Goal: Task Accomplishment & Management: Complete application form

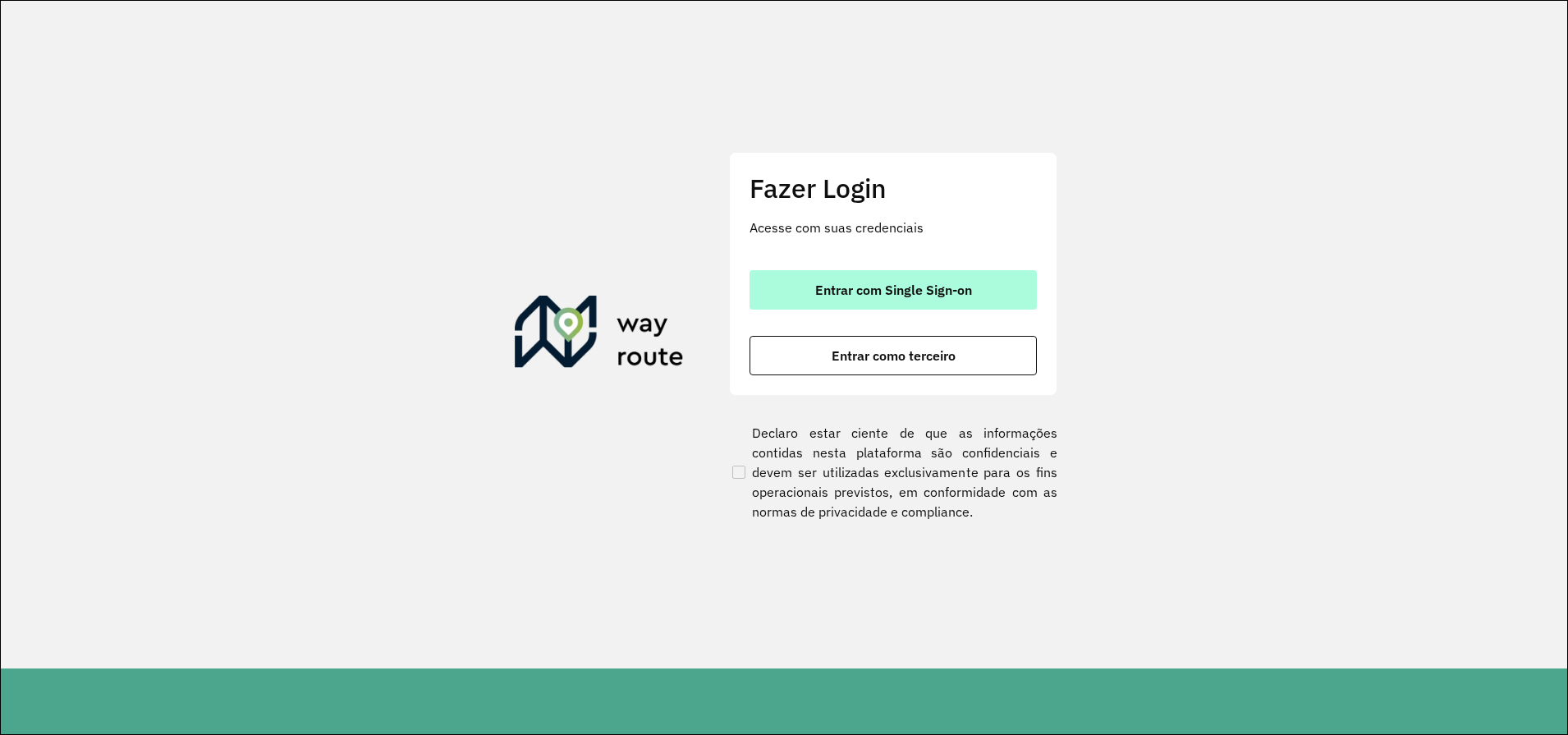
click at [906, 295] on span "Entrar com Single Sign-on" at bounding box center [893, 290] width 157 height 13
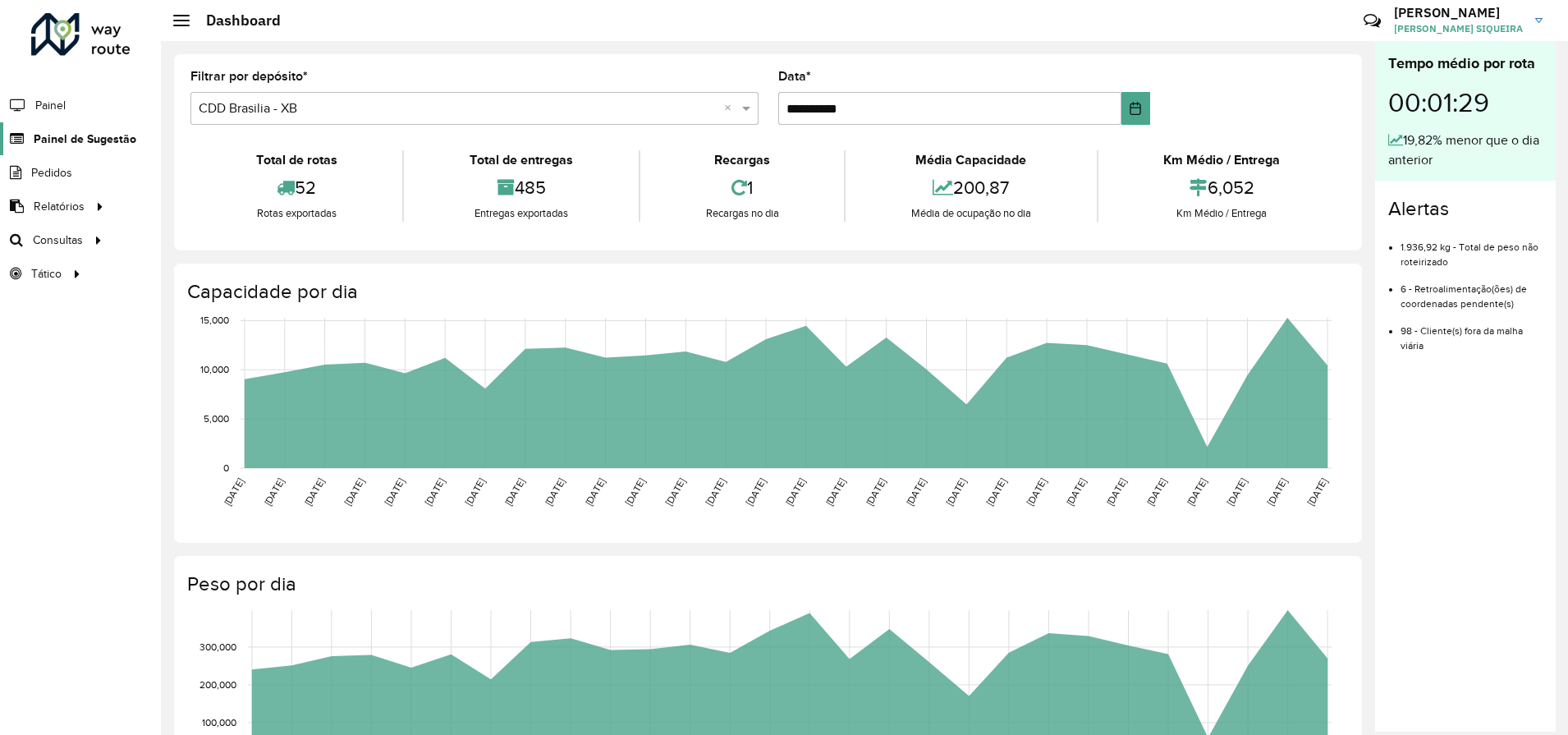
click at [83, 147] on span "Painel de Sugestão" at bounding box center [85, 139] width 102 height 17
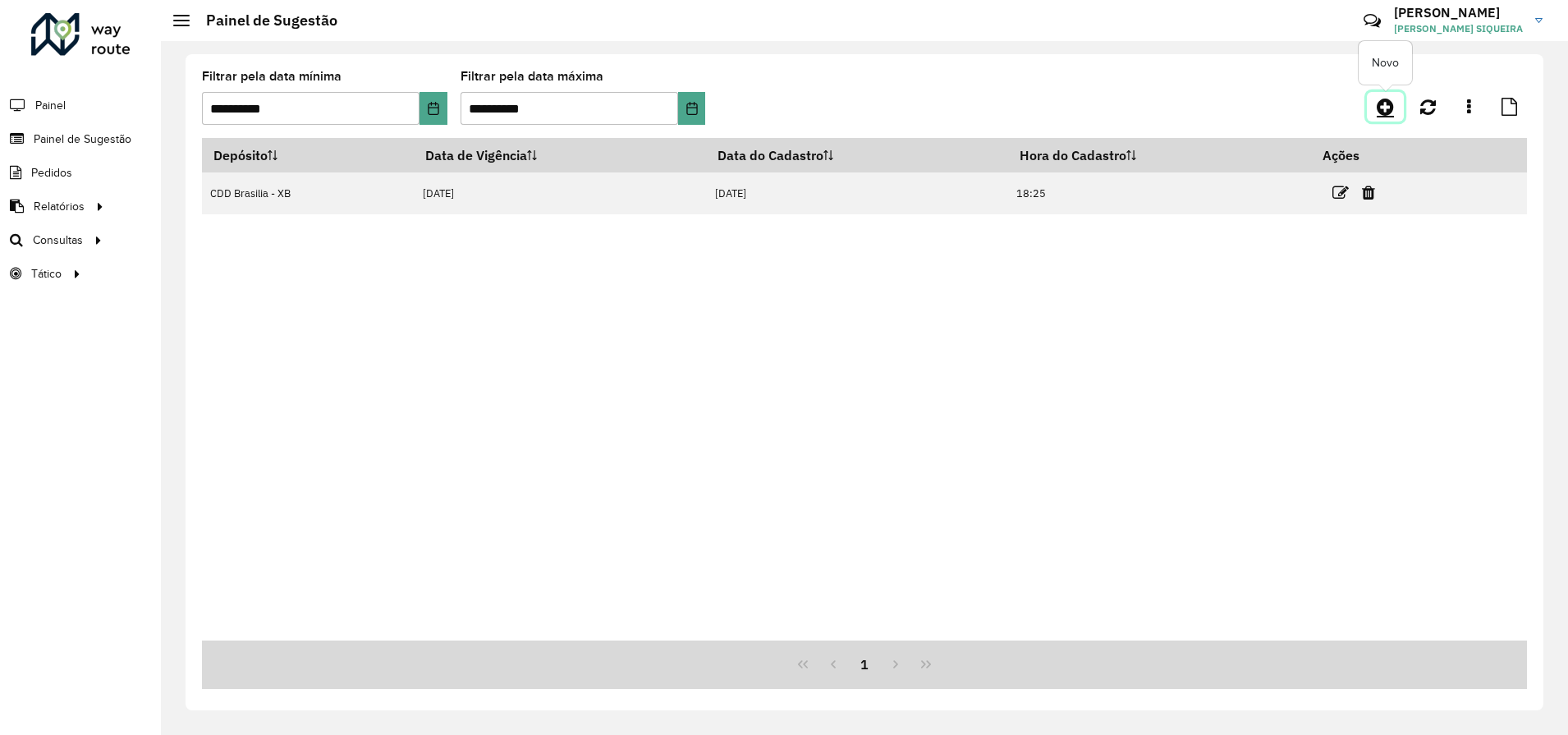
click at [1391, 112] on icon at bounding box center [1386, 106] width 17 height 20
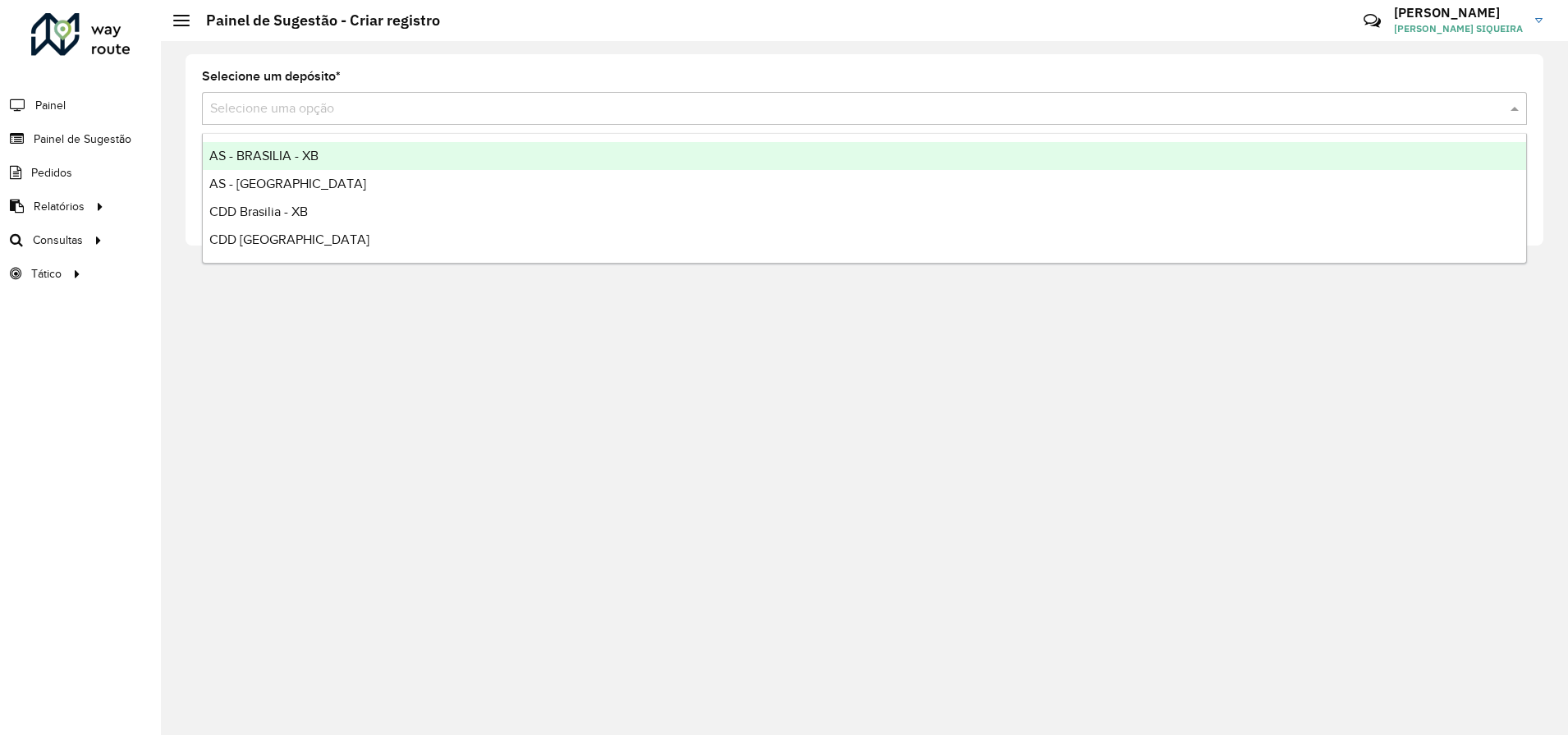
click at [297, 118] on div "Selecione uma opção" at bounding box center [864, 108] width 1326 height 33
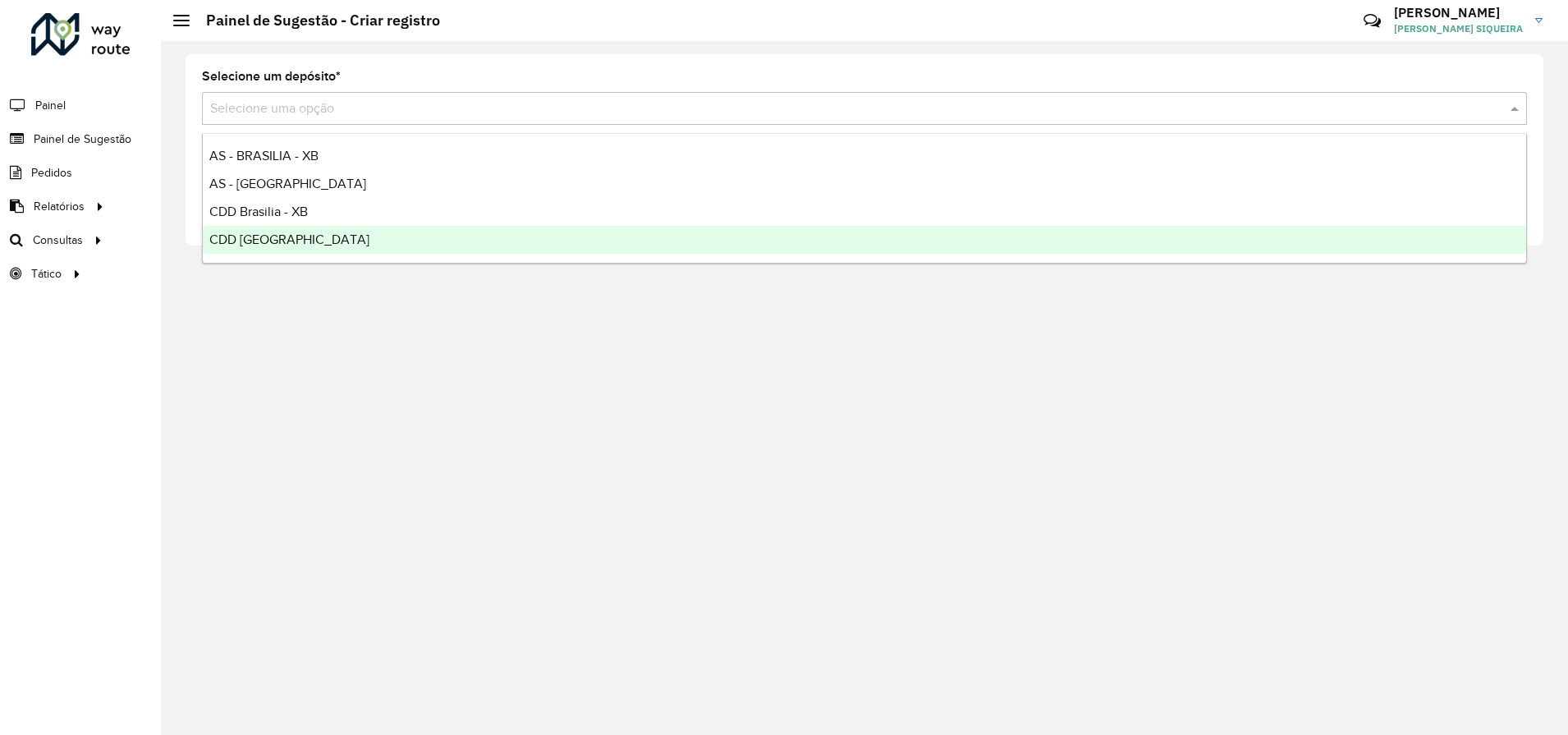
click at [268, 247] on div "CDD [GEOGRAPHIC_DATA]" at bounding box center [864, 240] width 1324 height 28
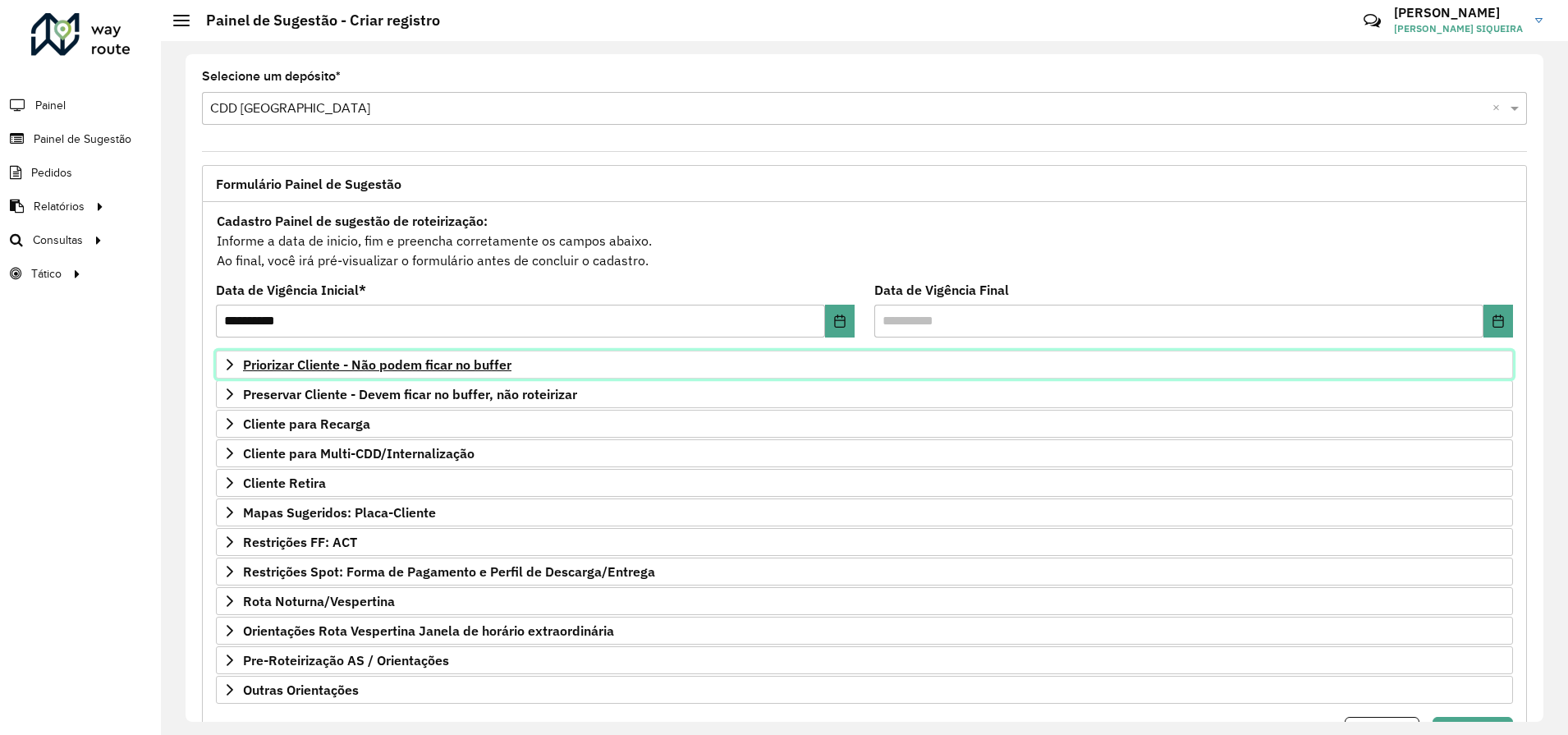
click at [237, 359] on link "Priorizar Cliente - Não podem ficar no buffer" at bounding box center [864, 365] width 1297 height 28
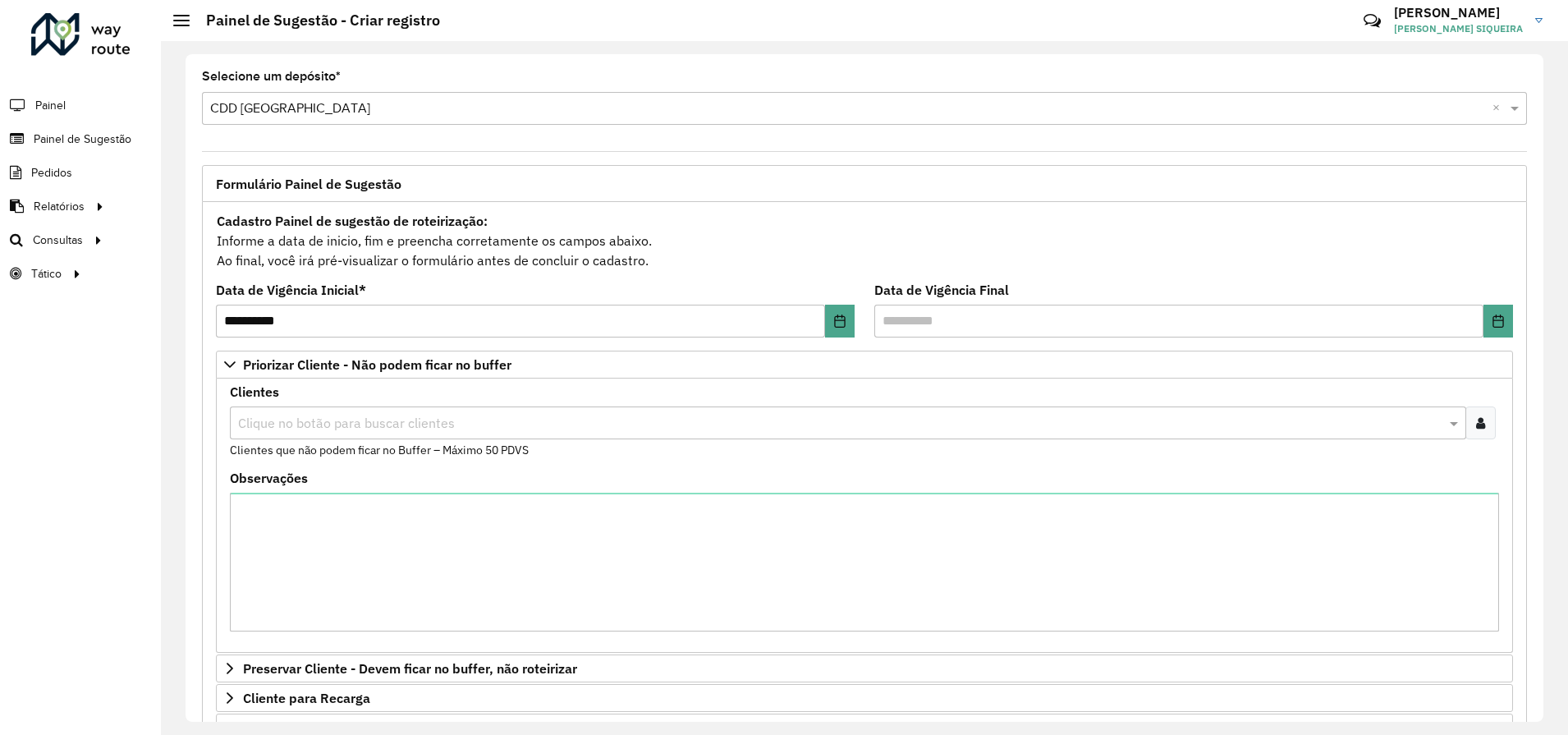
click at [1482, 426] on div at bounding box center [1481, 423] width 30 height 33
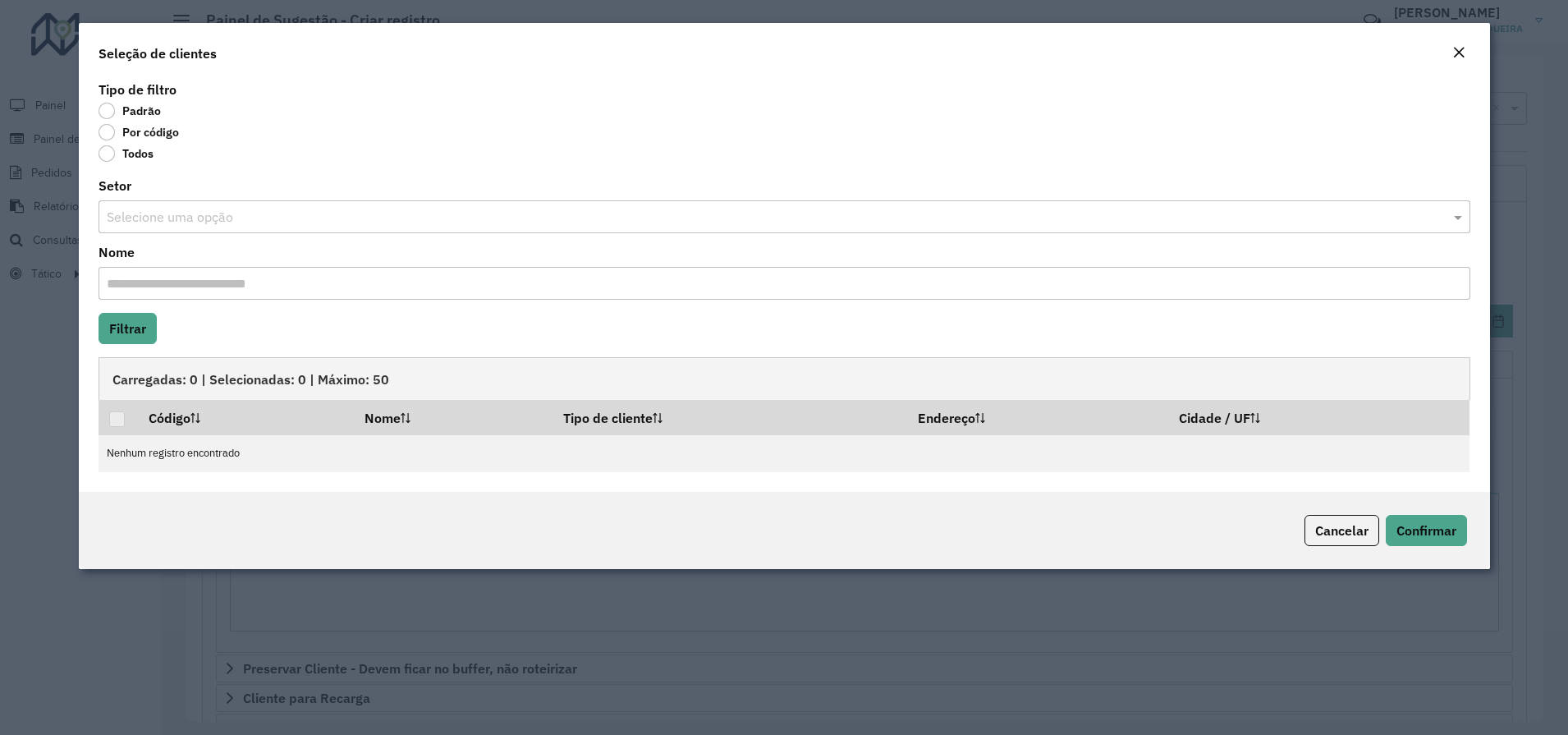
click at [107, 135] on label "Por código" at bounding box center [139, 132] width 81 height 16
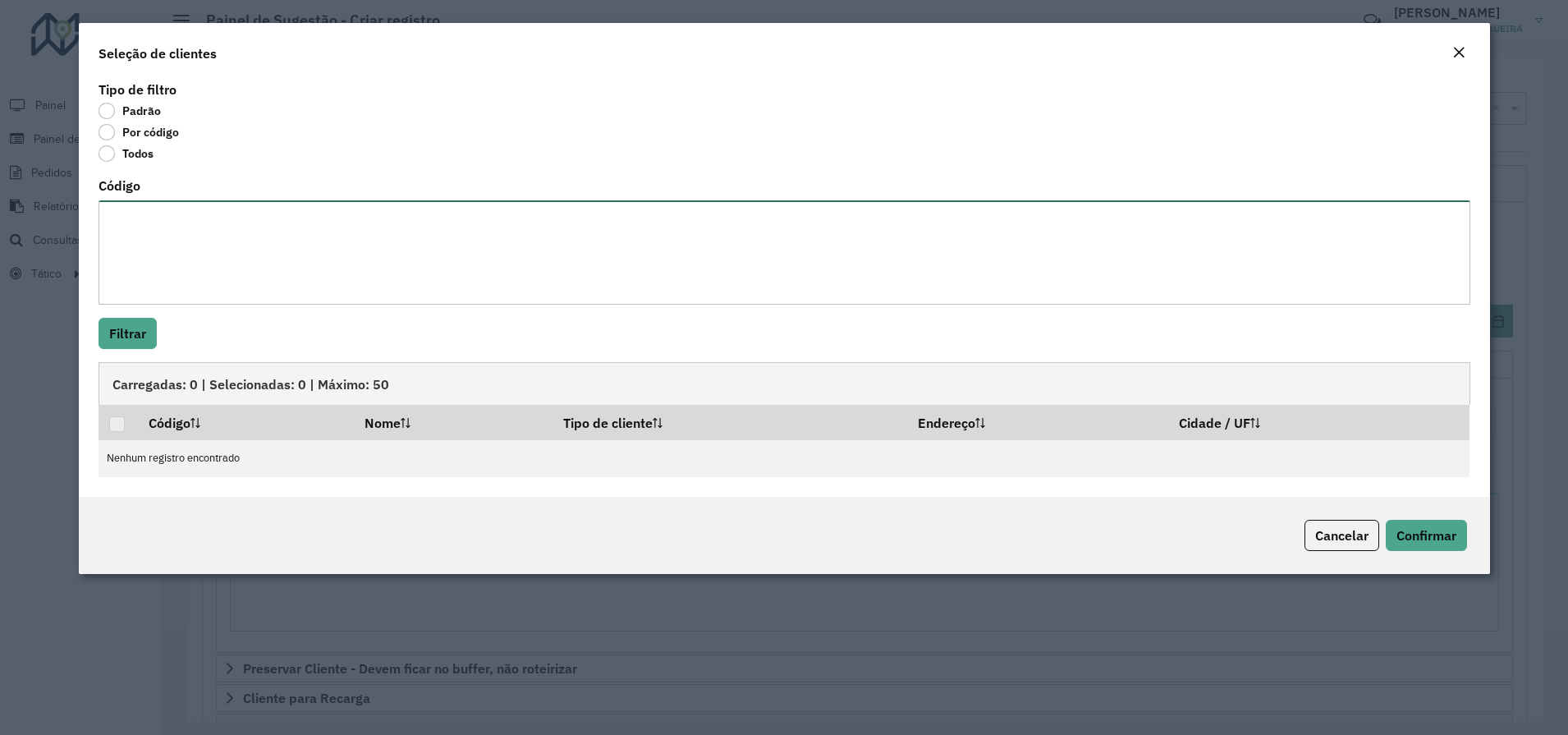
paste textarea "***** **** **** **** **** **** **** **** ***** ***** **** **** **** **** **** *…"
click at [139, 241] on textarea "***** **** **** **** **** **** **** **** ***** ***** **** **** **** **** **** *…" at bounding box center [784, 252] width 1372 height 104
type textarea "***** **** **** **** **** **** **** **** ***** ***** **** **** **** **** **** *…"
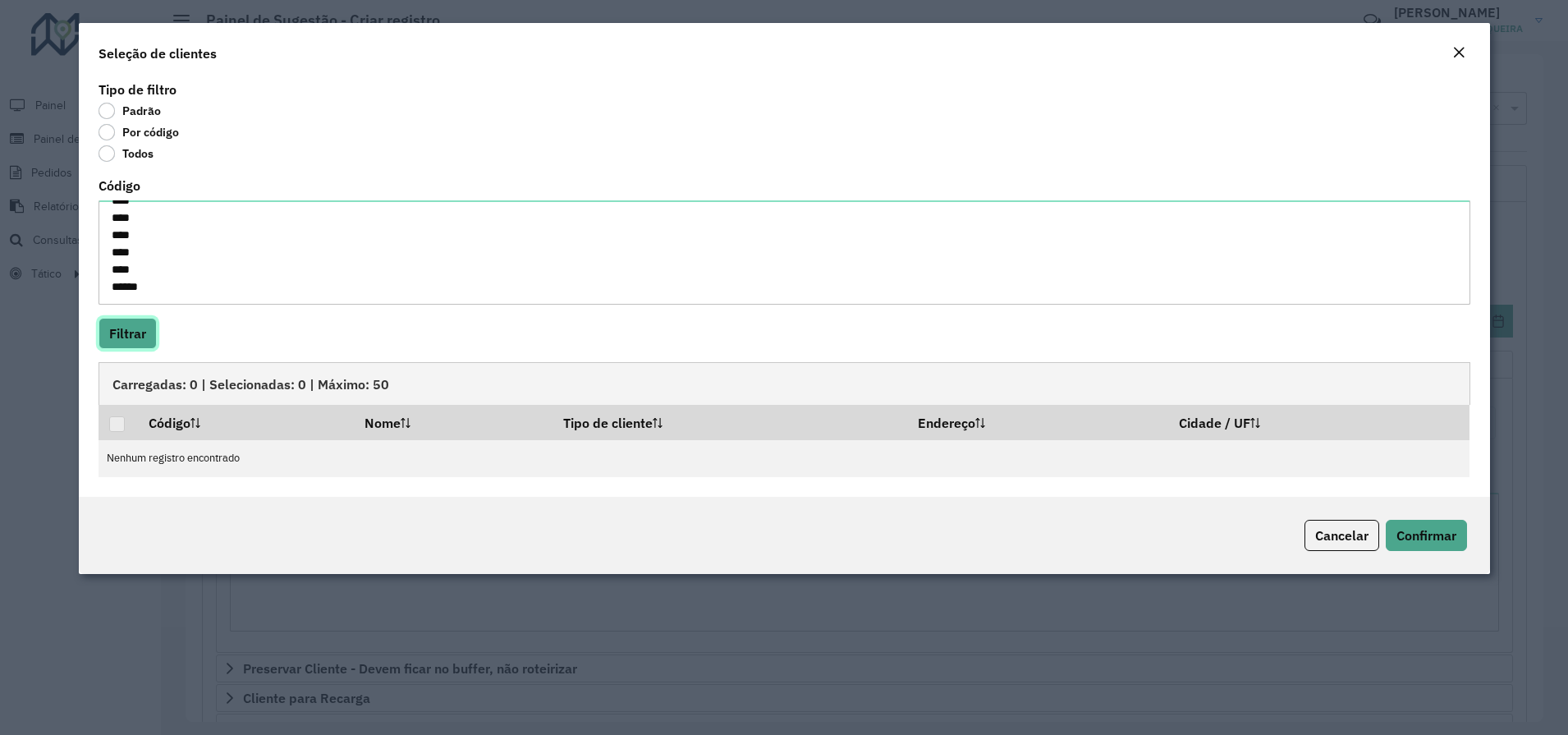
click at [120, 344] on button "Filtrar" at bounding box center [128, 333] width 58 height 31
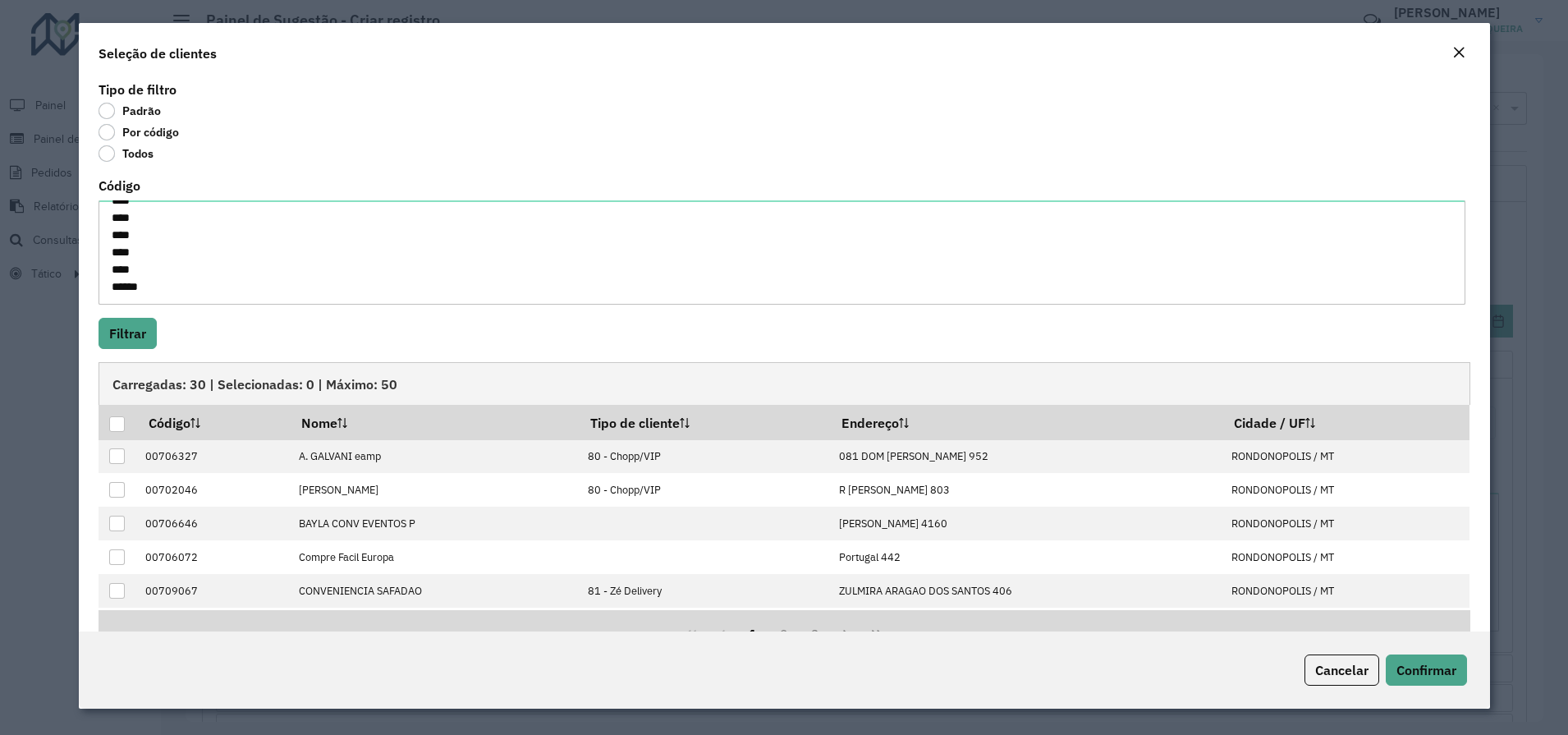
click at [116, 424] on div at bounding box center [116, 424] width 16 height 16
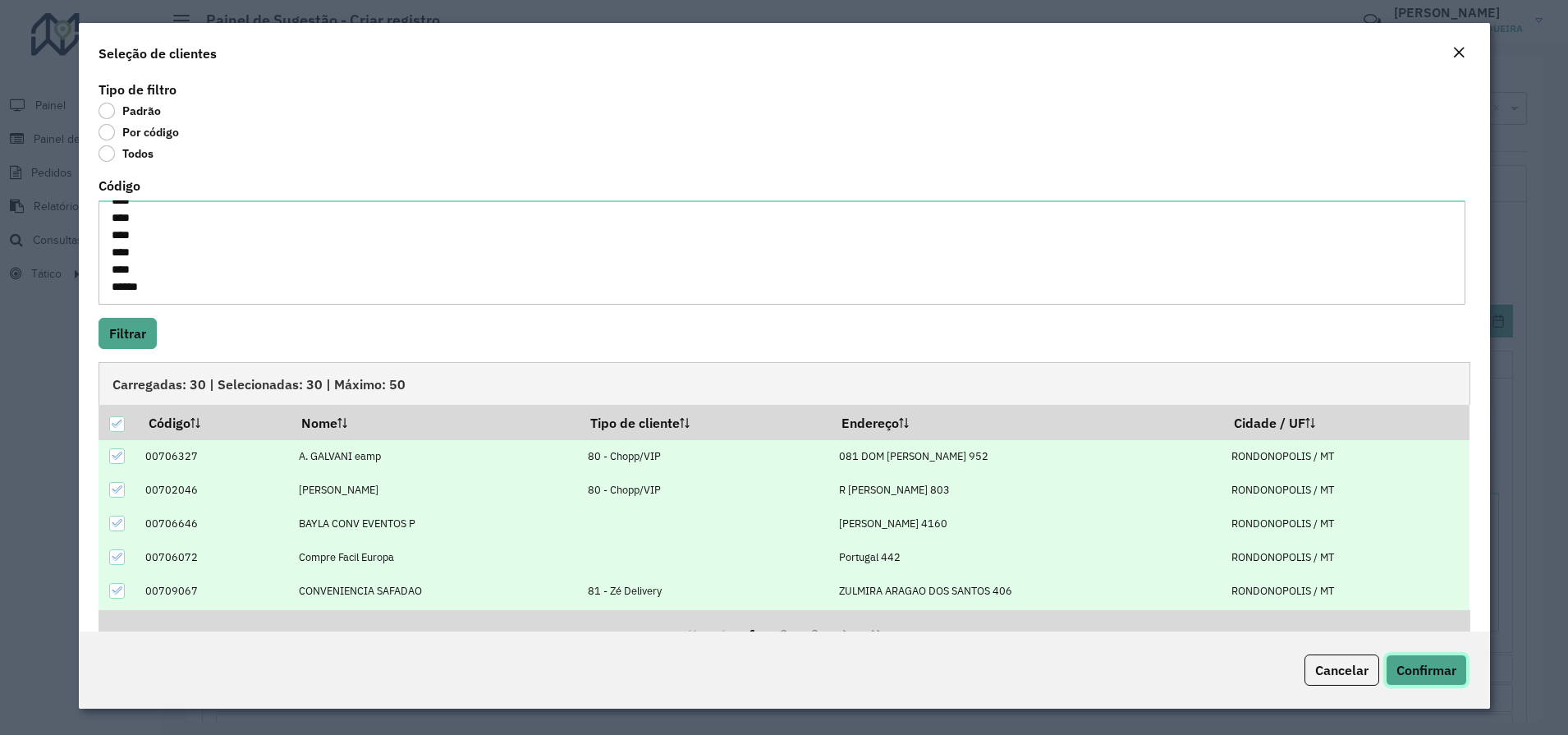
click at [1428, 677] on span "Confirmar" at bounding box center [1427, 669] width 60 height 16
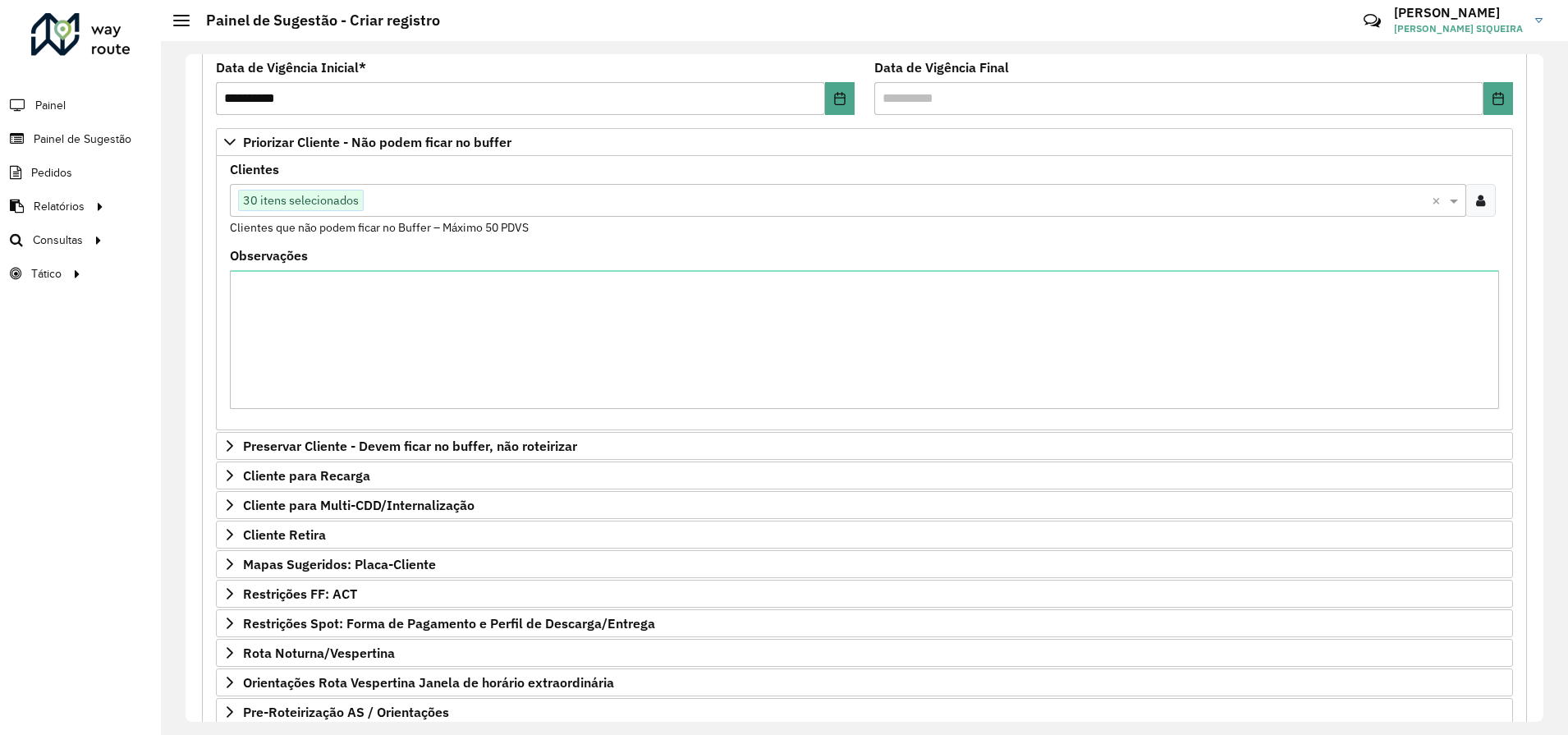
scroll to position [358, 0]
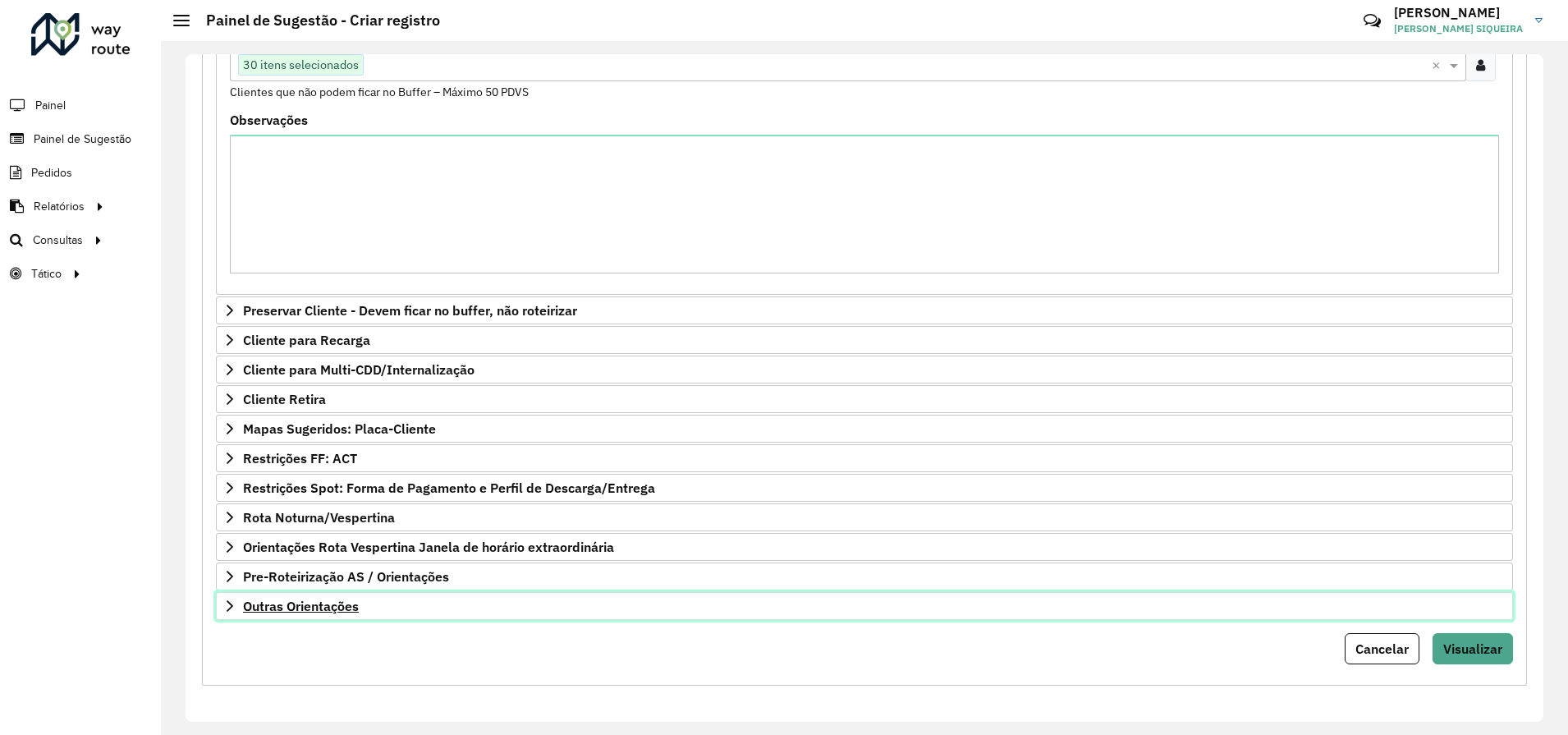
click at [326, 607] on span "Outras Orientações" at bounding box center [301, 606] width 116 height 13
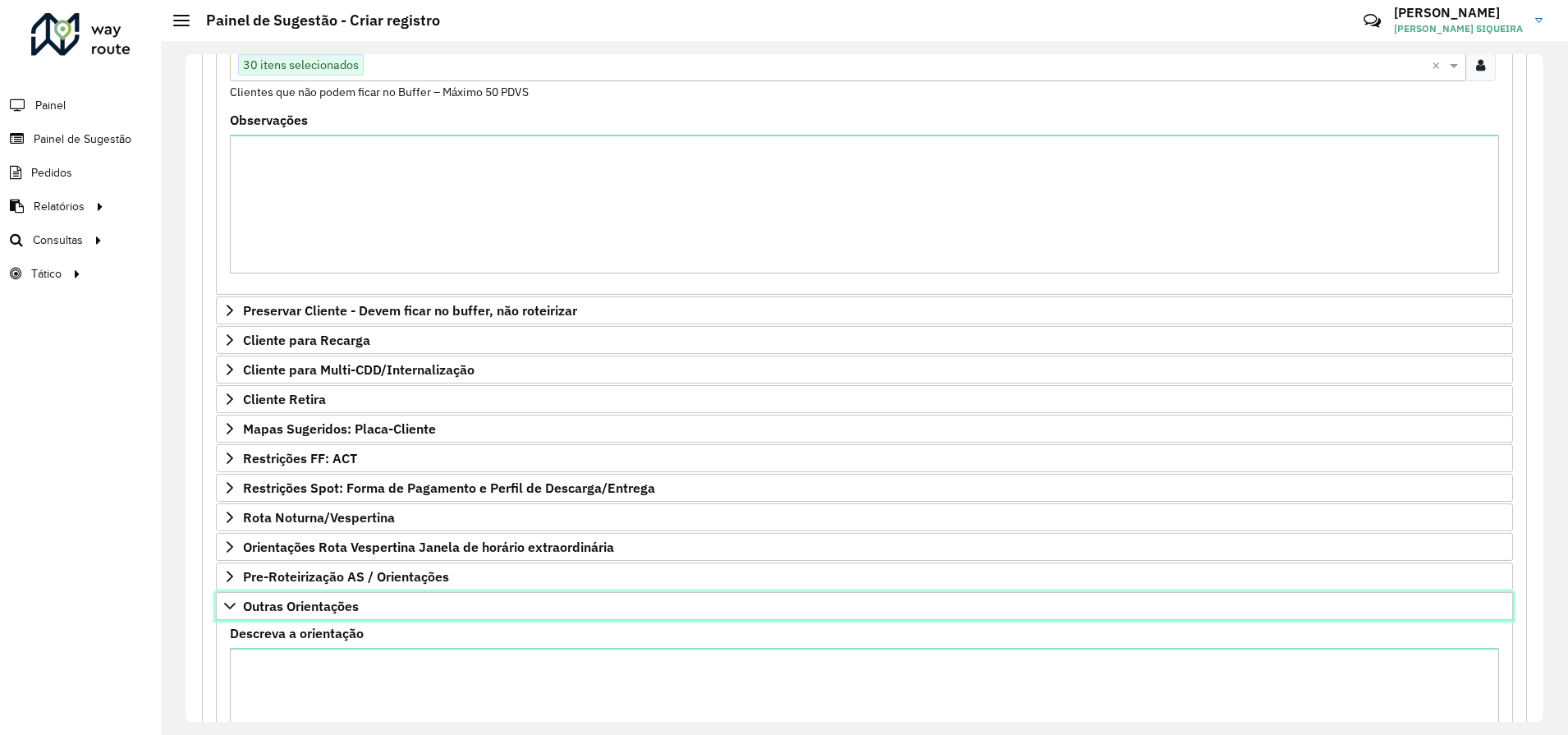
scroll to position [546, 0]
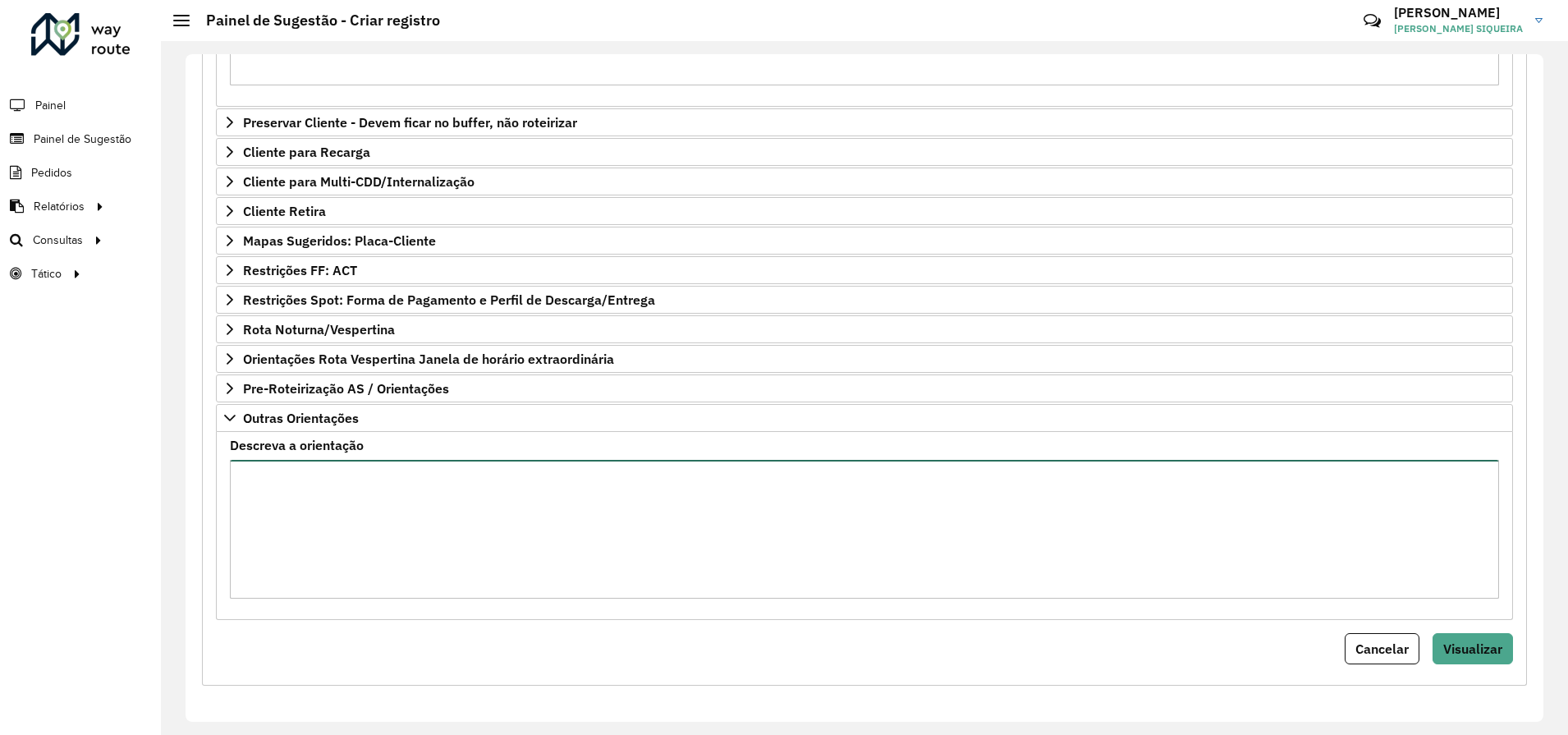
click at [421, 519] on textarea "Descreva a orientação" at bounding box center [864, 529] width 1269 height 139
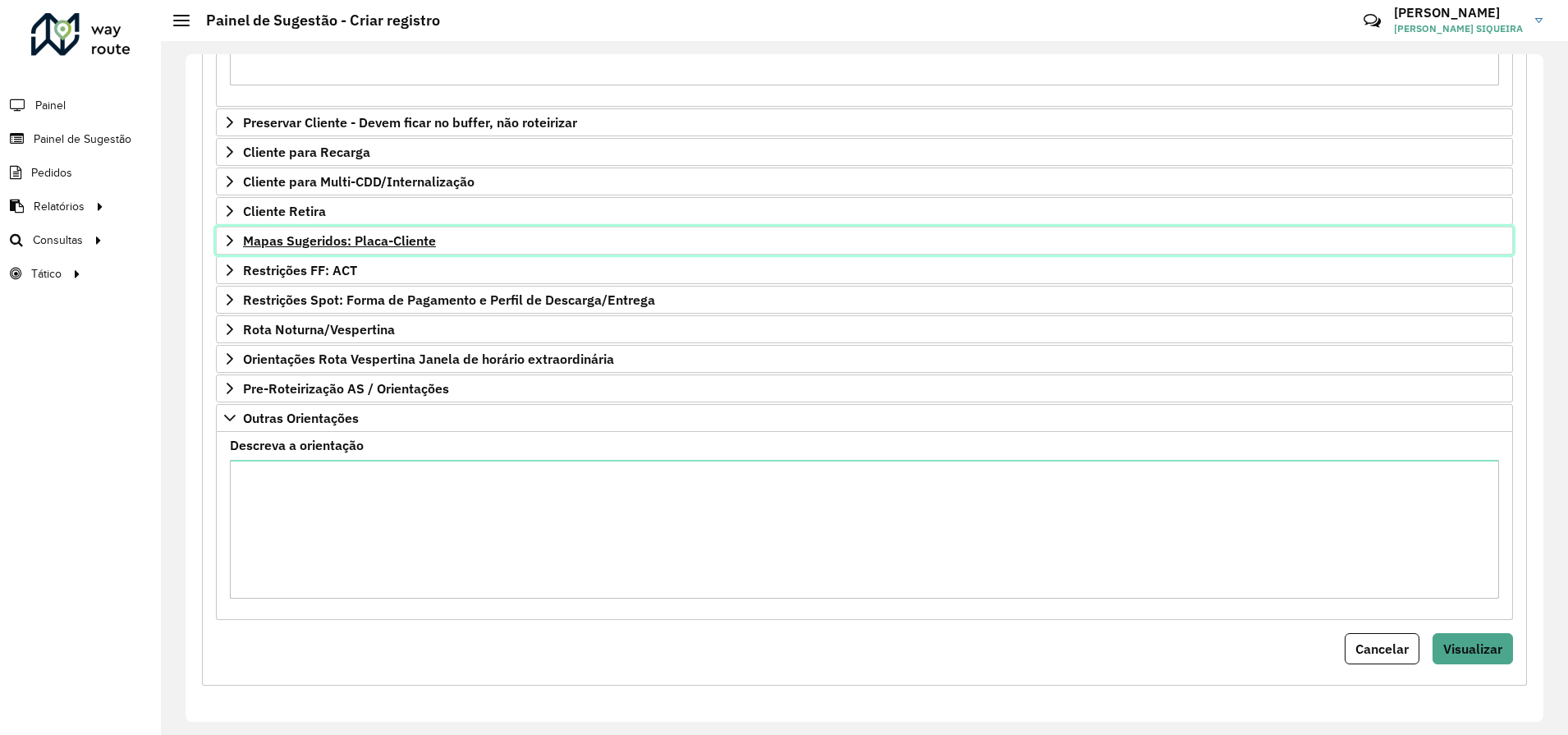
click at [221, 241] on link "Mapas Sugeridos: Placa-Cliente" at bounding box center [864, 241] width 1297 height 28
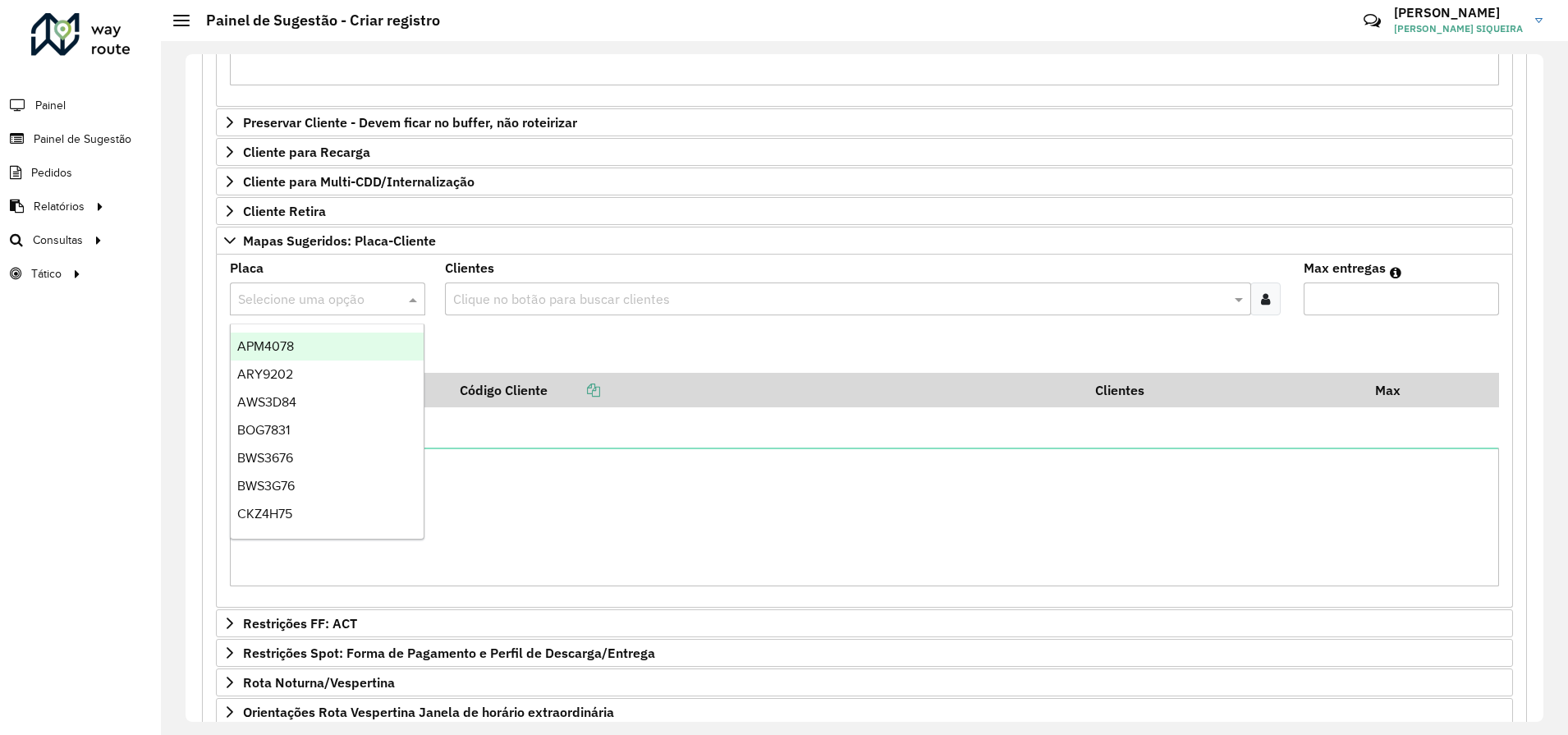
click at [253, 291] on input "text" at bounding box center [311, 299] width 147 height 20
type input "****"
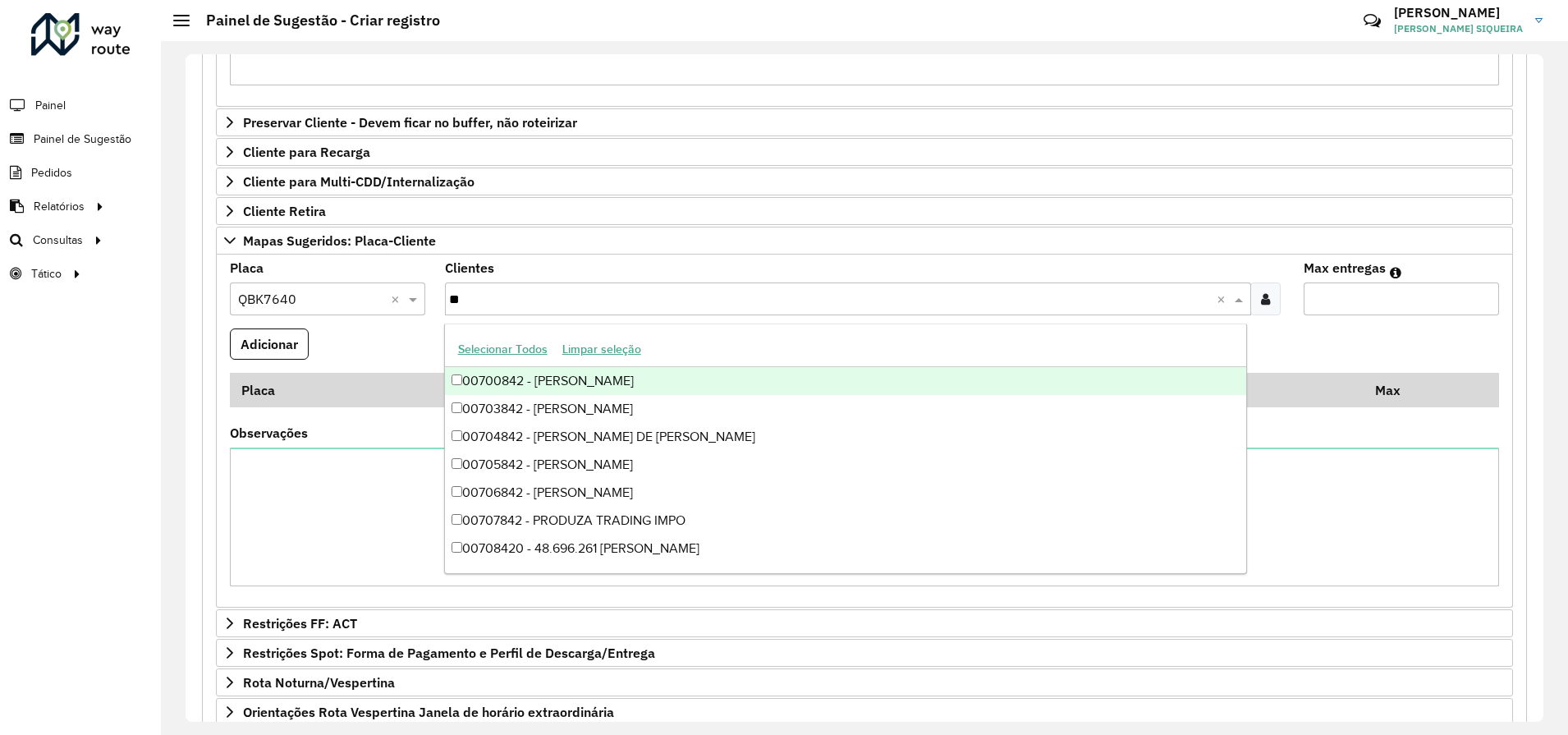
type input "*"
type input "***"
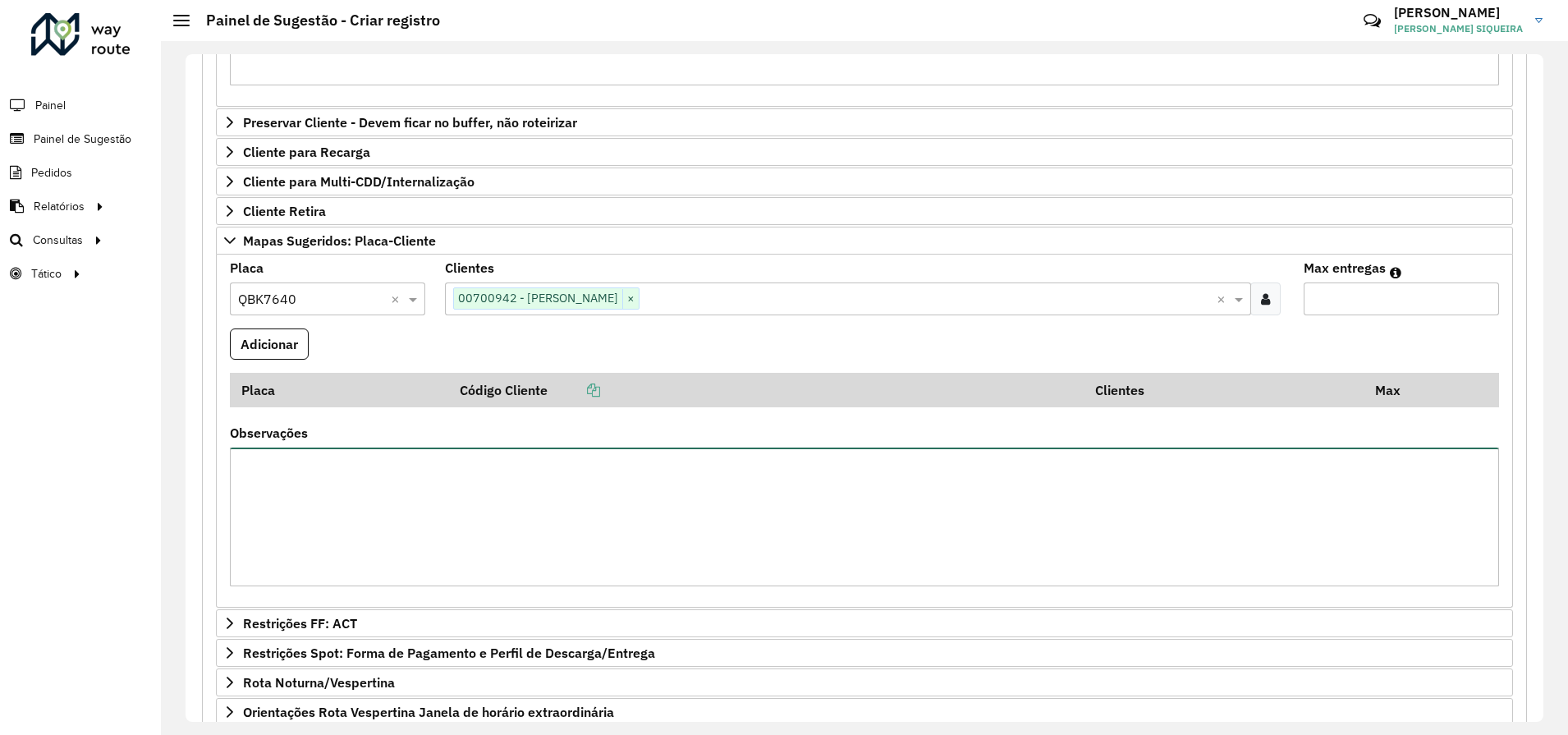
click at [299, 481] on textarea "Observações" at bounding box center [864, 517] width 1269 height 139
type textarea "*"
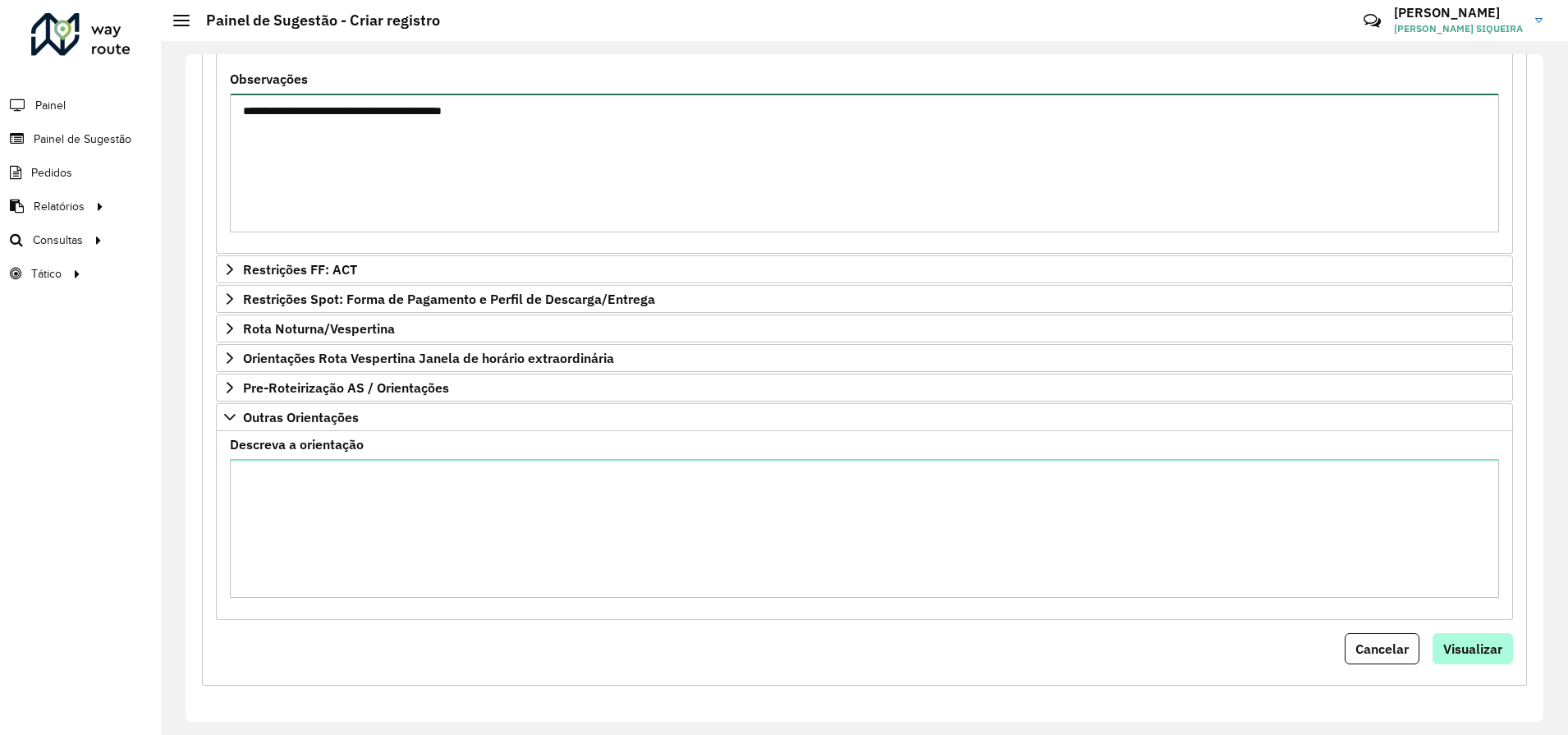
type textarea "**********"
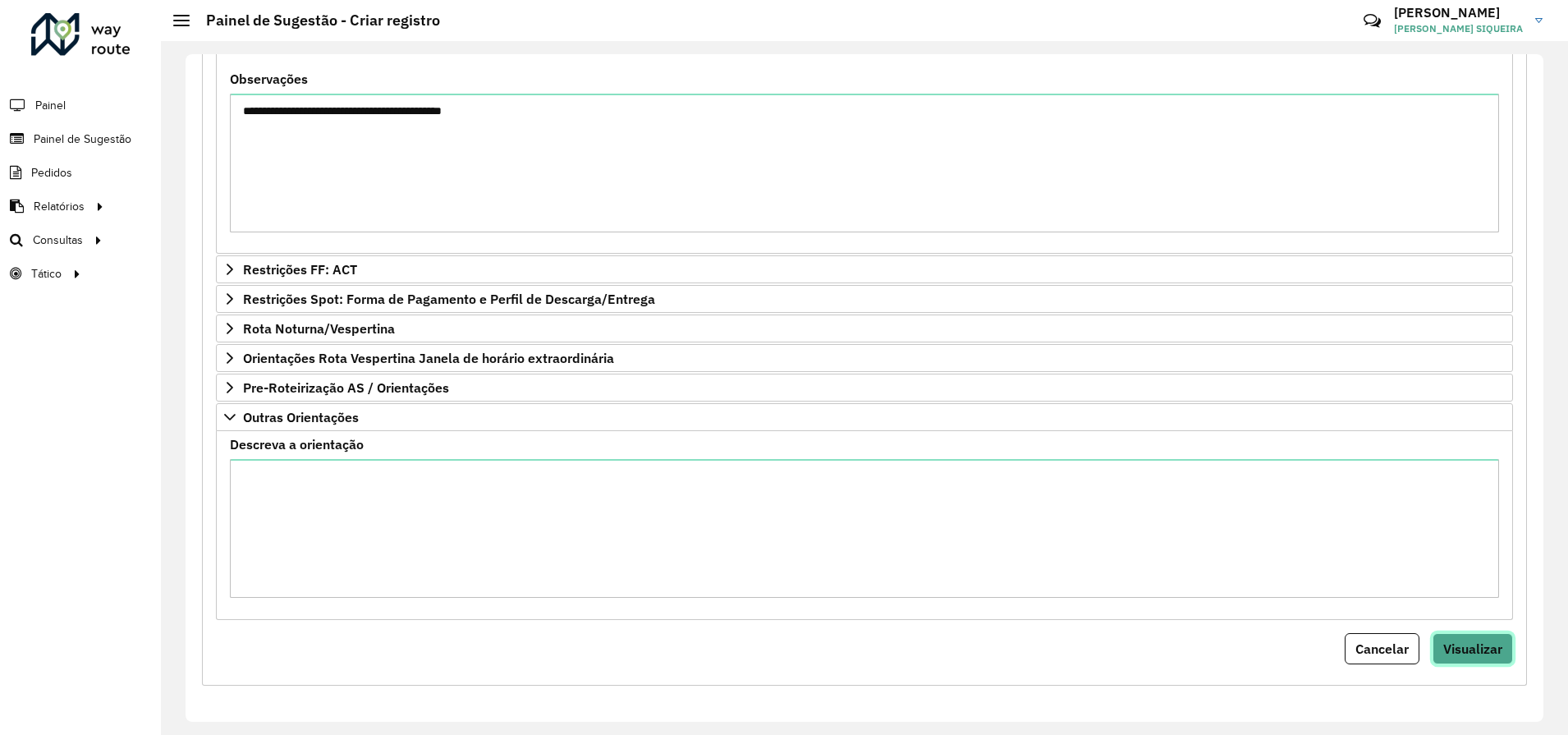
click at [1458, 649] on span "Visualizar" at bounding box center [1472, 649] width 59 height 16
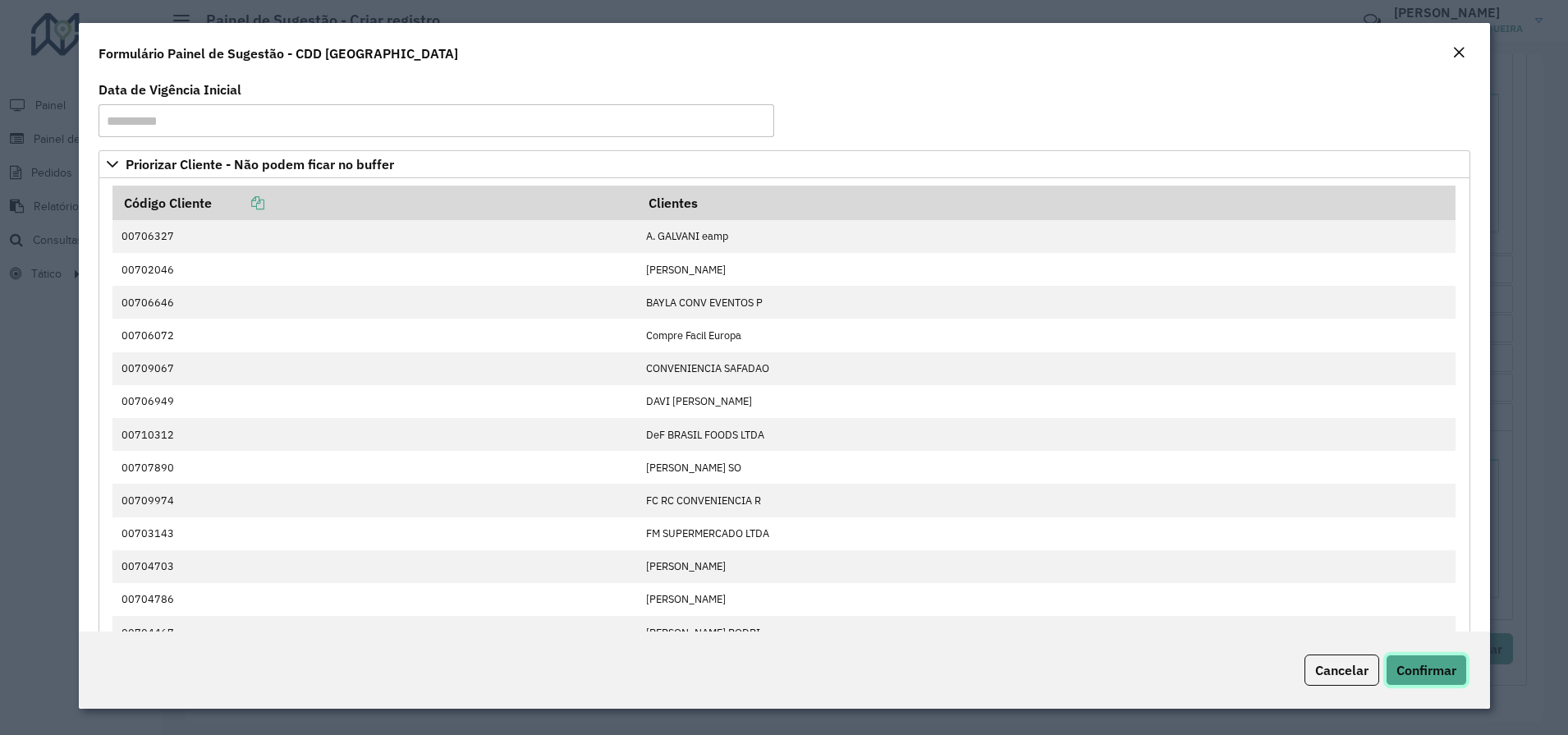
click at [1444, 665] on span "Confirmar" at bounding box center [1427, 669] width 60 height 16
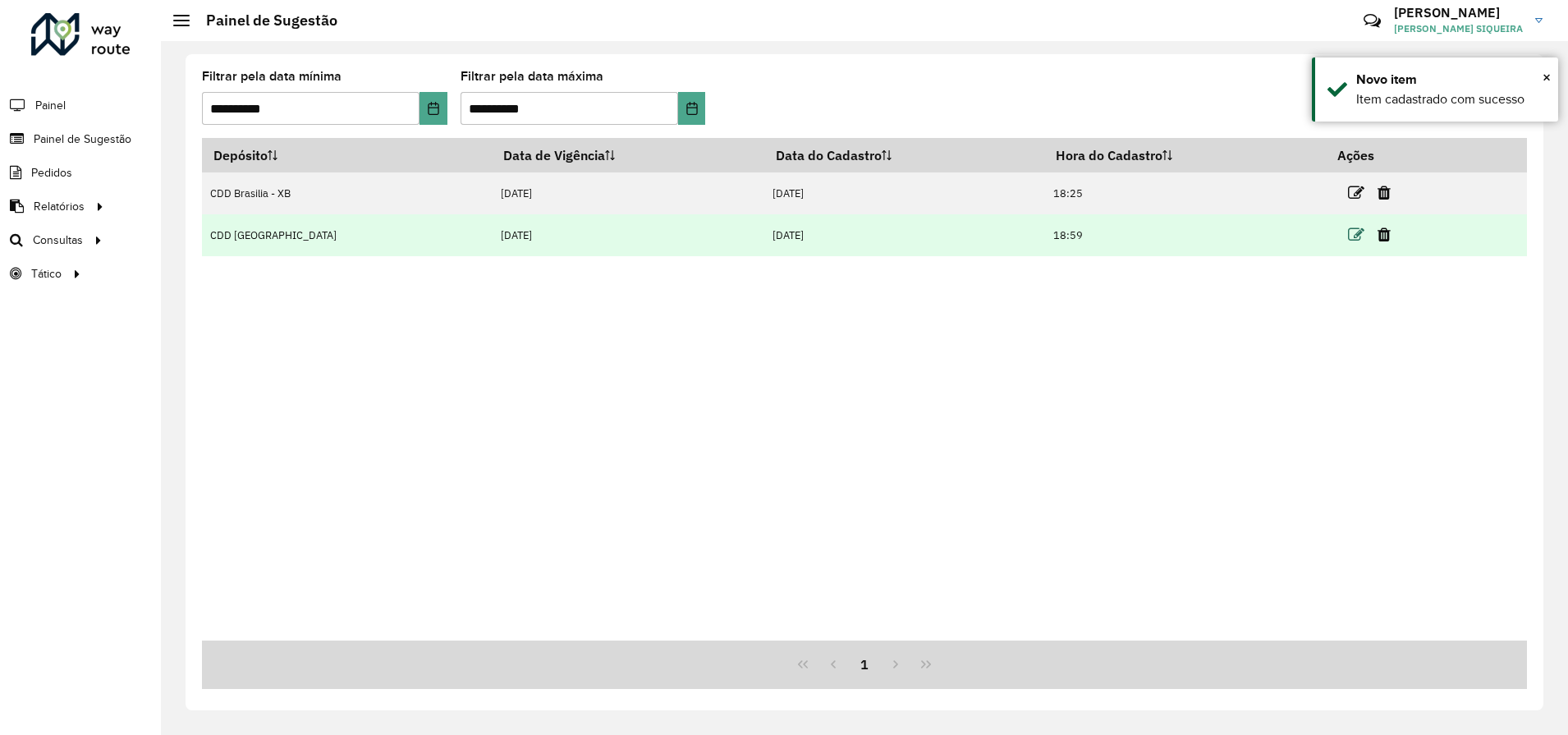
click at [1348, 238] on icon at bounding box center [1356, 234] width 16 height 16
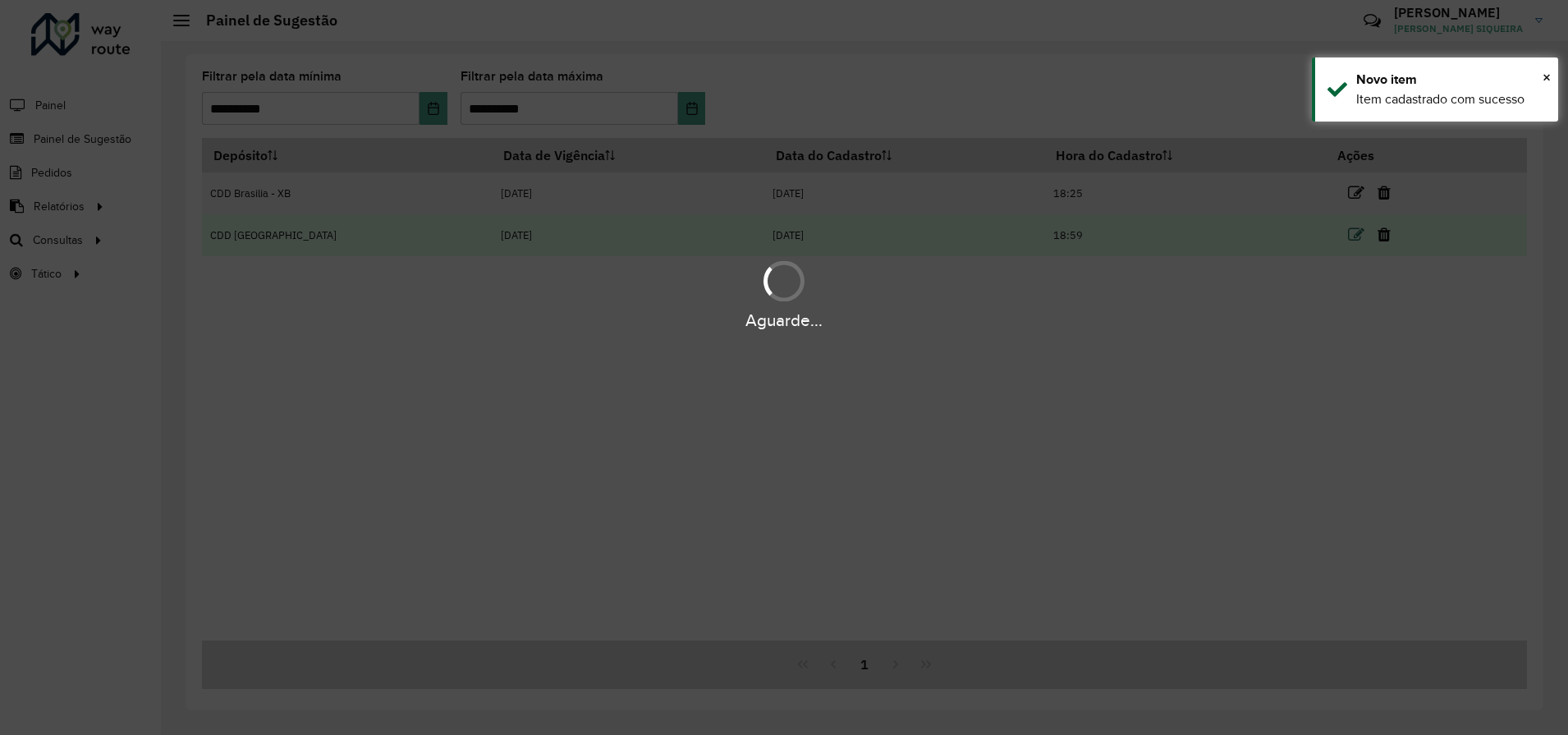
click at [1341, 238] on div "Aguarde..." at bounding box center [784, 368] width 1568 height 735
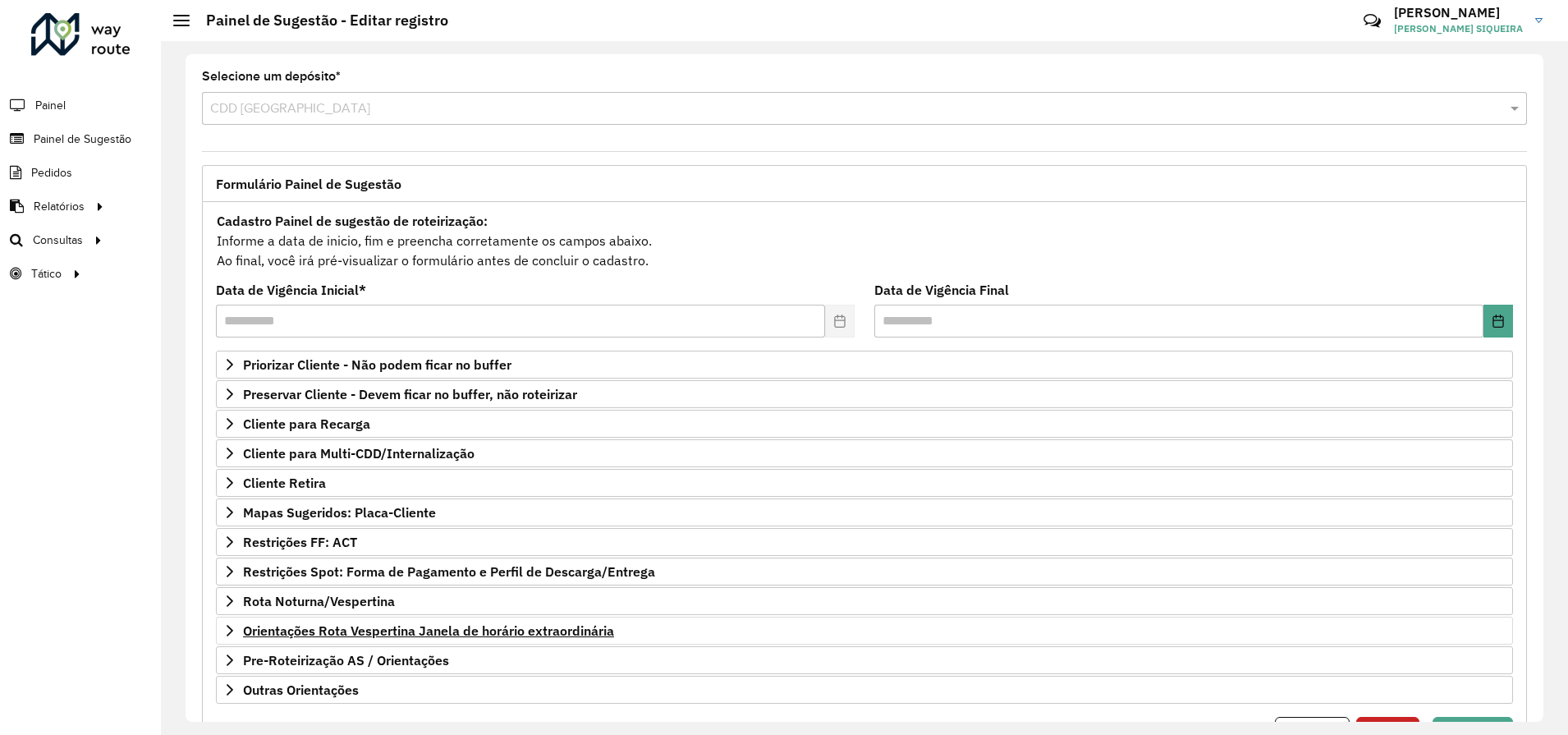
scroll to position [84, 0]
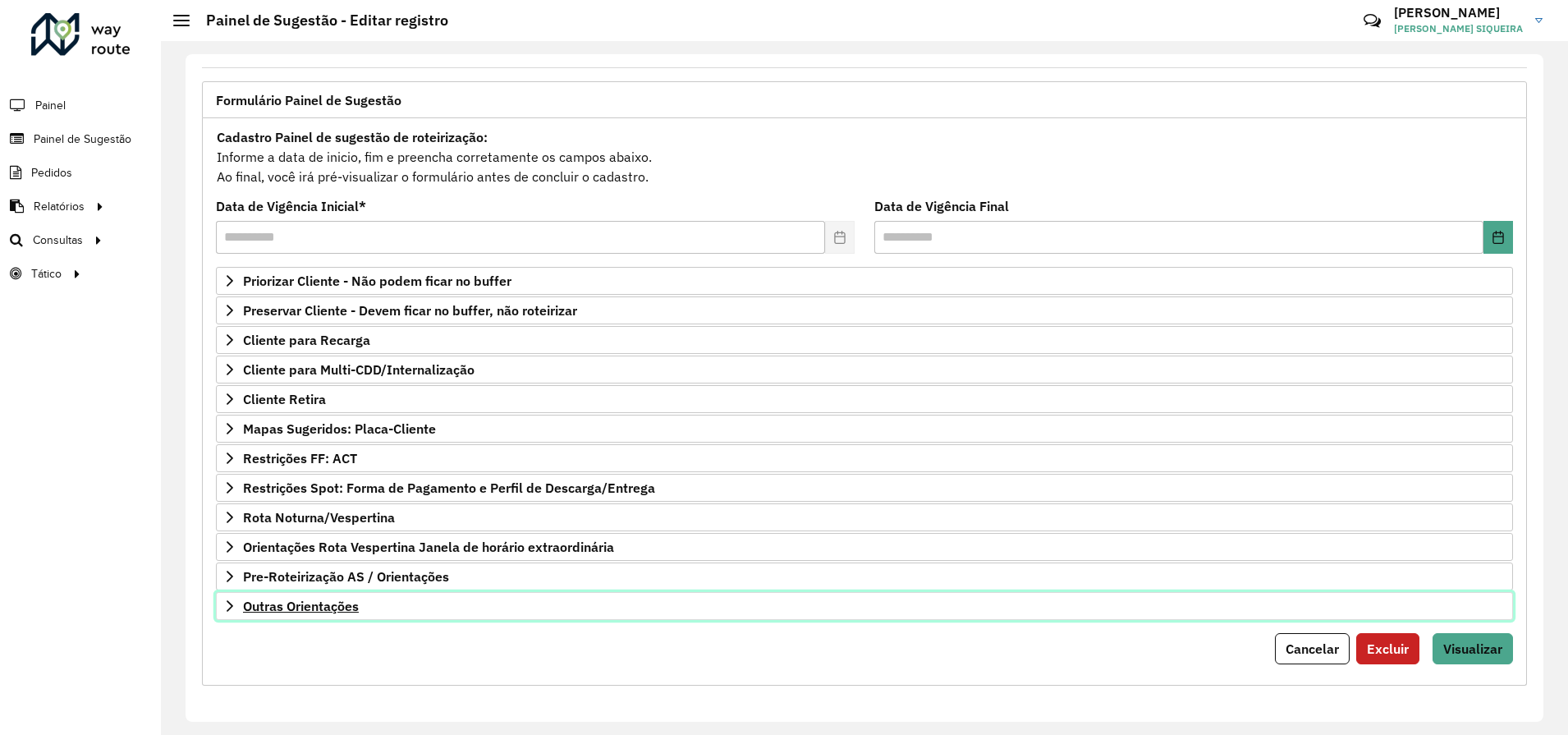
click at [230, 608] on icon at bounding box center [229, 606] width 7 height 11
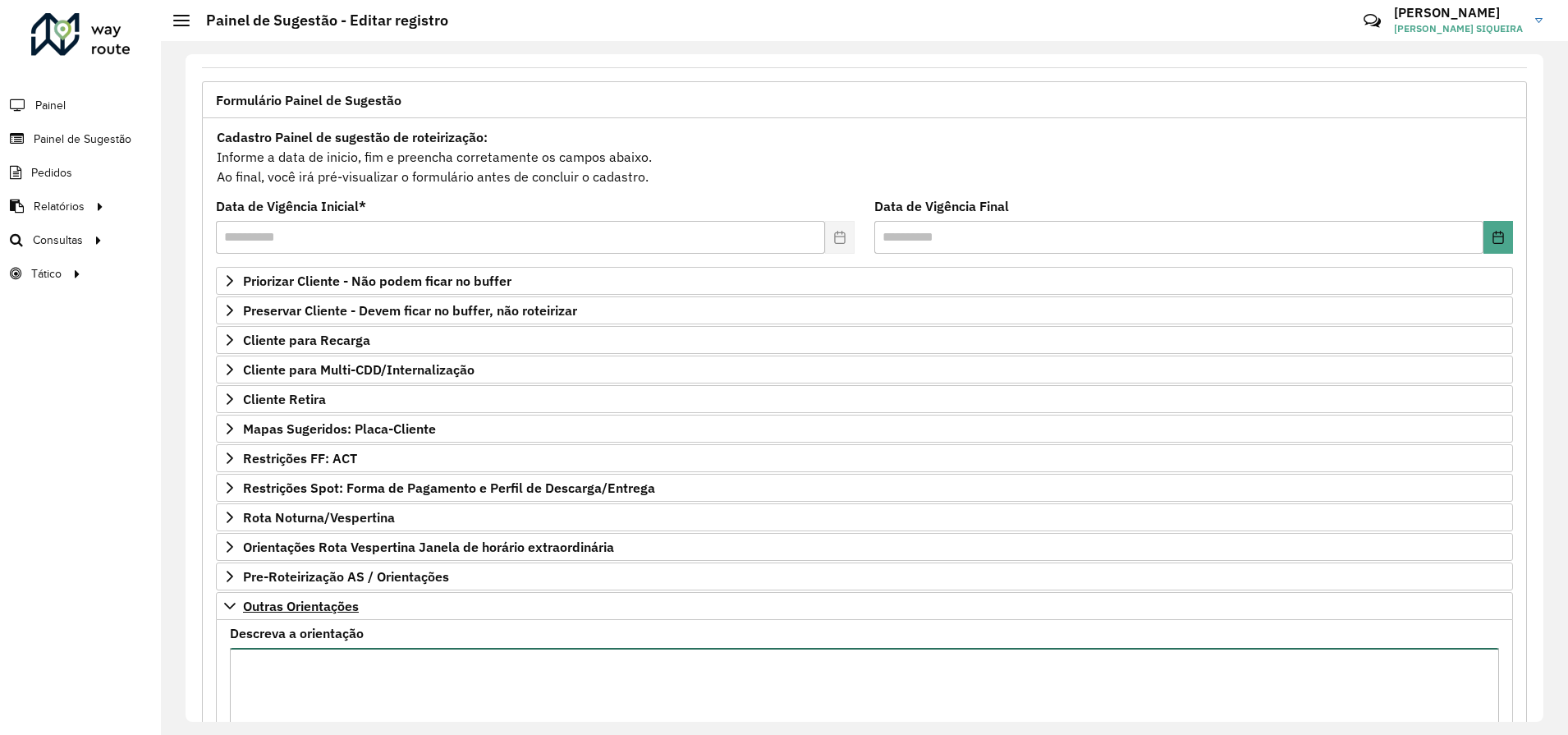
click at [296, 658] on textarea "Descreva a orientação" at bounding box center [864, 718] width 1269 height 139
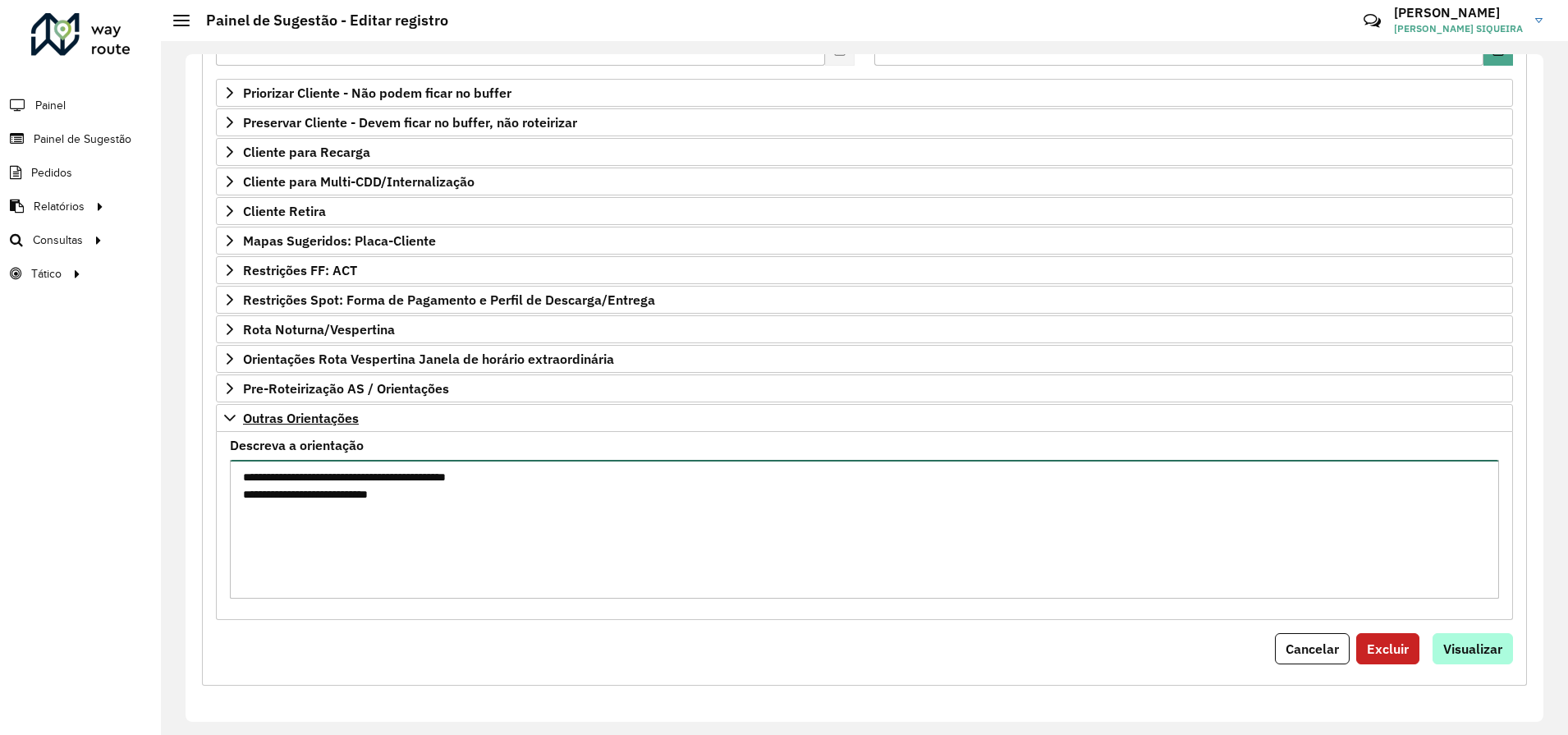
type textarea "**********"
click at [1468, 648] on span "Visualizar" at bounding box center [1472, 649] width 59 height 16
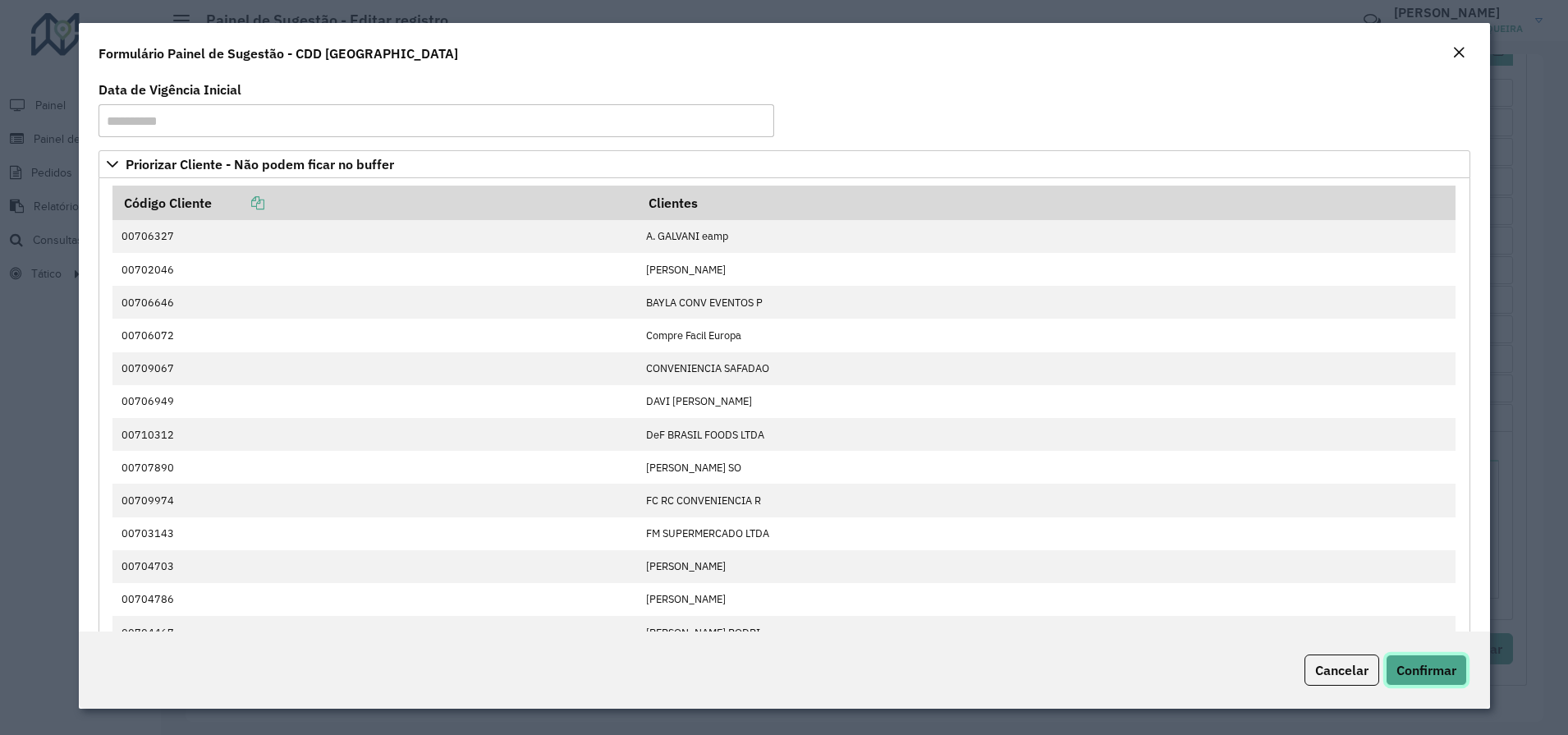
click at [1408, 669] on span "Confirmar" at bounding box center [1427, 669] width 60 height 16
